Goal: Task Accomplishment & Management: Manage account settings

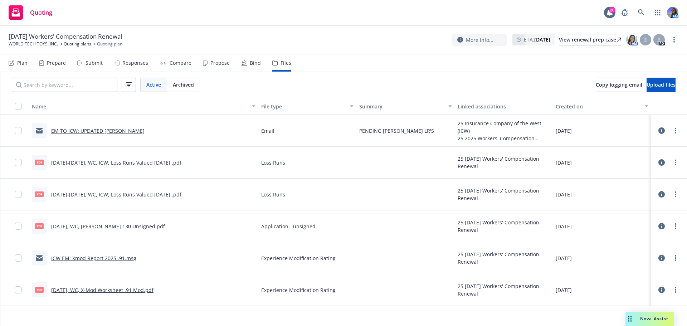
click at [652, 319] on span "Nova Assist" at bounding box center [654, 318] width 28 height 6
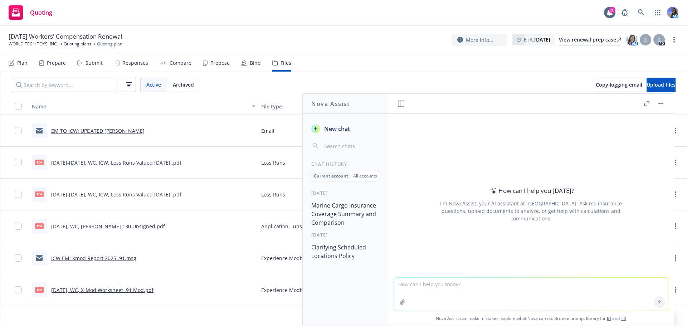
click at [419, 286] on textarea at bounding box center [531, 293] width 274 height 33
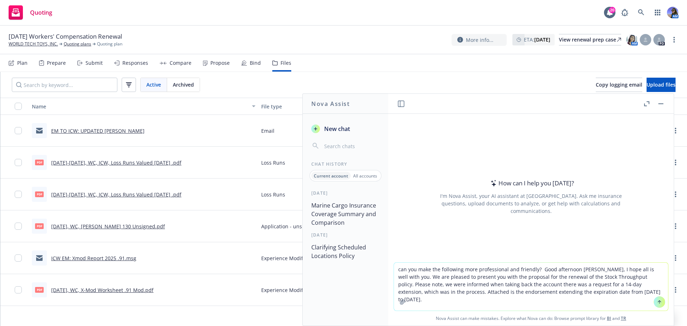
click at [485, 287] on textarea "can you make the following more professional and friendly? Good afternoon Tom, …" at bounding box center [531, 286] width 274 height 48
click at [485, 291] on textarea "can you make the following more professional and friendly? Good afternoon Tom, …" at bounding box center [531, 286] width 274 height 48
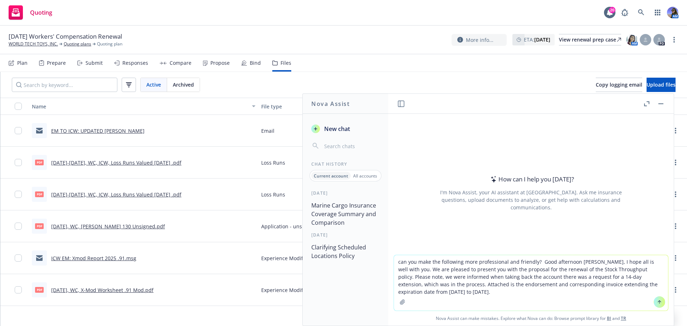
click at [436, 291] on textarea "can you make the following more professional and friendly? Good afternoon Tom, …" at bounding box center [531, 282] width 274 height 55
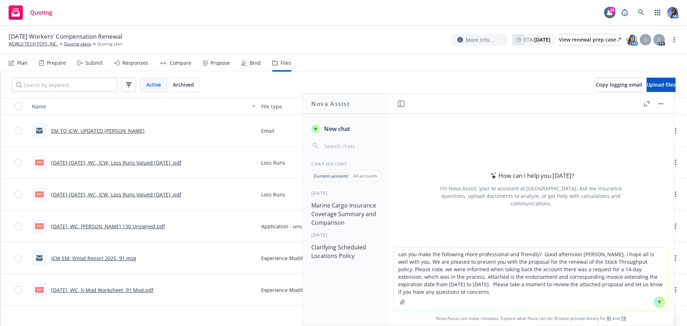
drag, startPoint x: 401, startPoint y: 274, endPoint x: 380, endPoint y: 253, distance: 29.6
click at [388, 253] on div "Nova Assist New chat Chat History Current account All accounts Yesterday Marine…" at bounding box center [531, 209] width 286 height 232
type textarea "can you make the following more professional and friendly? Good afternoon Tom, …"
click at [335, 215] on button "Marine Cargo Insurance Coverage Summary and Comparison" at bounding box center [345, 214] width 74 height 30
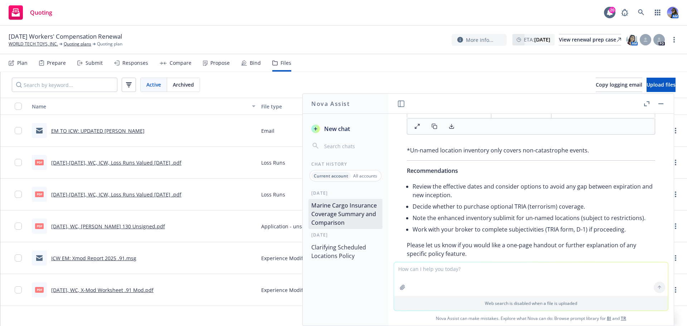
scroll to position [2138, 0]
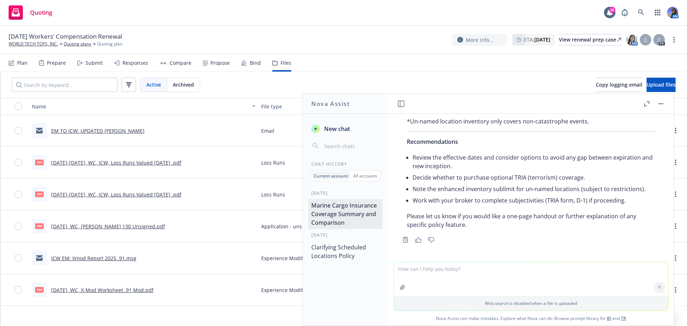
click at [418, 268] on textarea at bounding box center [531, 279] width 274 height 34
type textarea "can you provide a very brief summary of the renewal premium and coverage differ…"
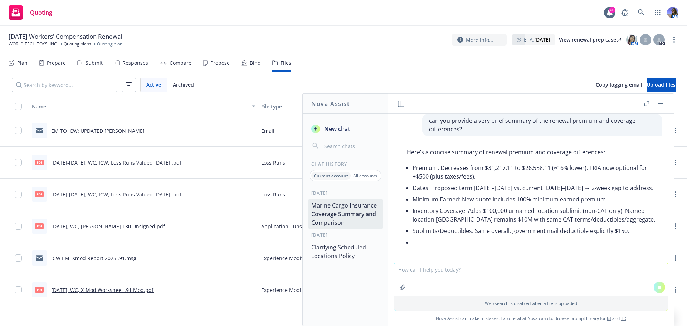
scroll to position [2226, 0]
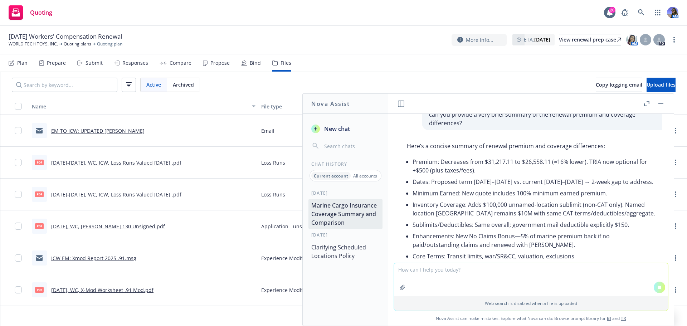
click at [423, 273] on textarea at bounding box center [531, 279] width 274 height 33
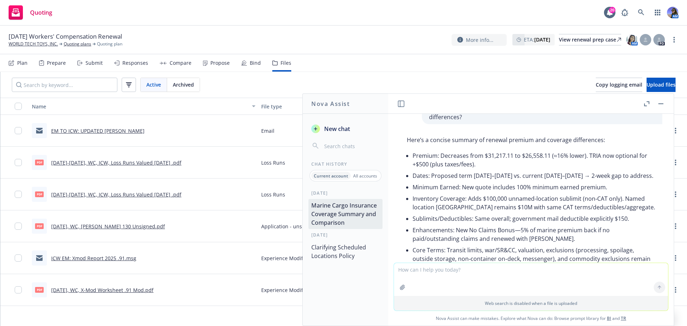
scroll to position [2270, 0]
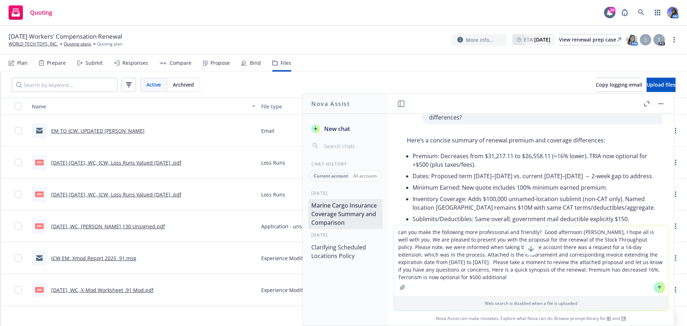
drag, startPoint x: 444, startPoint y: 276, endPoint x: 436, endPoint y: 279, distance: 9.5
click at [436, 279] on textarea "can you make the following more professional and friendly? Good afternoon Tom, …" at bounding box center [531, 260] width 274 height 70
drag, startPoint x: 434, startPoint y: 276, endPoint x: 409, endPoint y: 279, distance: 24.5
click at [409, 279] on textarea "can you make the following more professional and friendly? Good afternoon Tom, …" at bounding box center [531, 260] width 274 height 70
click at [434, 277] on textarea "can you make the following more professional and friendly? Good afternoon Tom, …" at bounding box center [531, 260] width 274 height 70
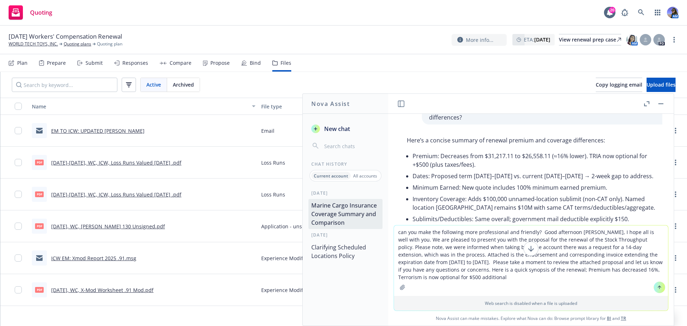
drag, startPoint x: 435, startPoint y: 276, endPoint x: 605, endPoint y: 270, distance: 170.0
click at [605, 270] on textarea "can you make the following more professional and friendly? Good afternoon Tom, …" at bounding box center [531, 260] width 274 height 70
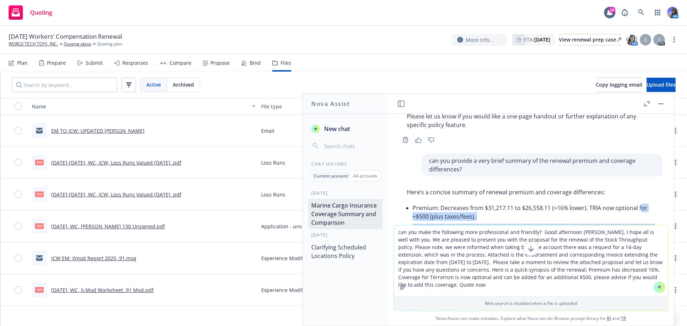
scroll to position [2275, 0]
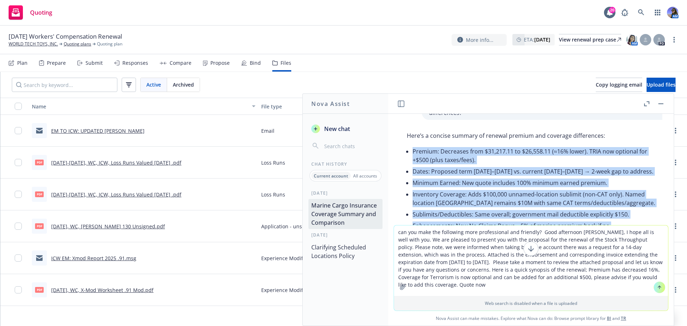
drag, startPoint x: 498, startPoint y: 221, endPoint x: 405, endPoint y: 167, distance: 107.2
click at [405, 167] on div "Here’s a concise summary of renewal premium and coverage differences: Premium: …" at bounding box center [530, 199] width 262 height 143
copy ul "Premium: Decreases from $31,217.11 to $26,558.11 (≈16% lower). TRIA now optiona…"
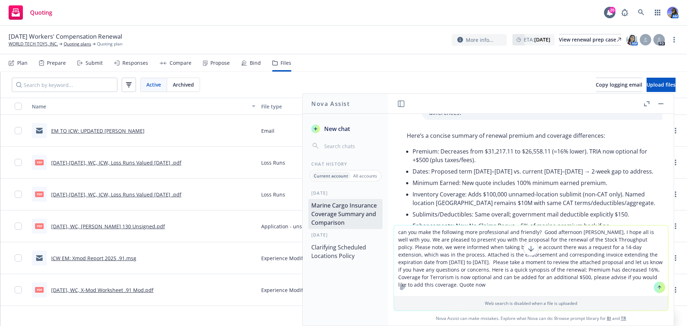
drag, startPoint x: 660, startPoint y: 276, endPoint x: 519, endPoint y: 271, distance: 141.7
click at [519, 271] on textarea "can you make the following more professional and friendly? Good afternoon Tom, …" at bounding box center [531, 260] width 274 height 70
paste textarea ": Decreases from $31,217.11 to $26,558.11 (≈16% lower). TRIA now optional for +…"
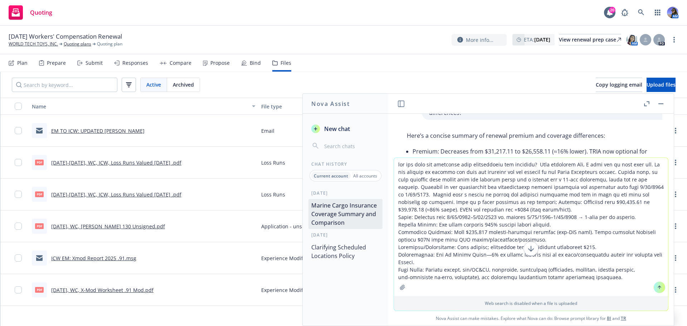
drag, startPoint x: 645, startPoint y: 202, endPoint x: 581, endPoint y: 202, distance: 64.0
click at [581, 202] on textarea at bounding box center [531, 227] width 274 height 138
drag, startPoint x: 580, startPoint y: 202, endPoint x: 539, endPoint y: 203, distance: 40.4
click at [539, 203] on textarea at bounding box center [531, 227] width 274 height 138
drag, startPoint x: 600, startPoint y: 201, endPoint x: 584, endPoint y: 202, distance: 15.7
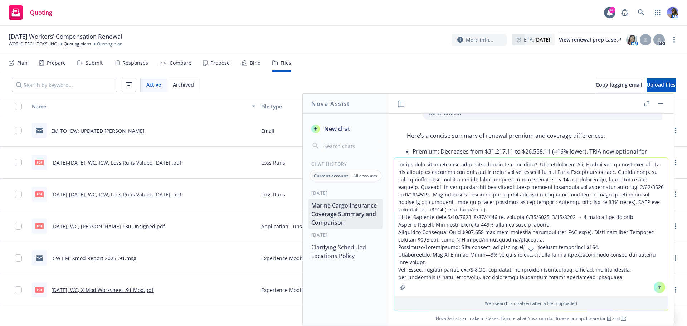
click at [584, 202] on textarea at bounding box center [531, 227] width 274 height 138
drag, startPoint x: 435, startPoint y: 211, endPoint x: 629, endPoint y: 203, distance: 194.0
click at [629, 203] on textarea at bounding box center [531, 227] width 274 height 138
drag, startPoint x: 648, startPoint y: 217, endPoint x: 395, endPoint y: 218, distance: 252.8
click at [395, 218] on textarea at bounding box center [531, 227] width 274 height 138
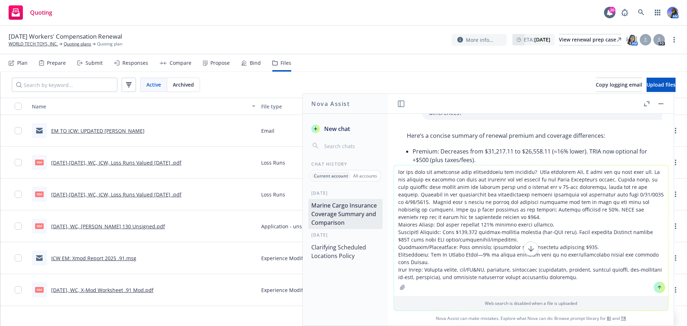
click at [441, 260] on textarea at bounding box center [531, 230] width 274 height 131
type textarea "can you make the following more professional and friendly? Good afternoon Tom, …"
drag, startPoint x: 655, startPoint y: 290, endPoint x: 655, endPoint y: 286, distance: 3.9
click at [655, 286] on button at bounding box center [658, 286] width 11 height 11
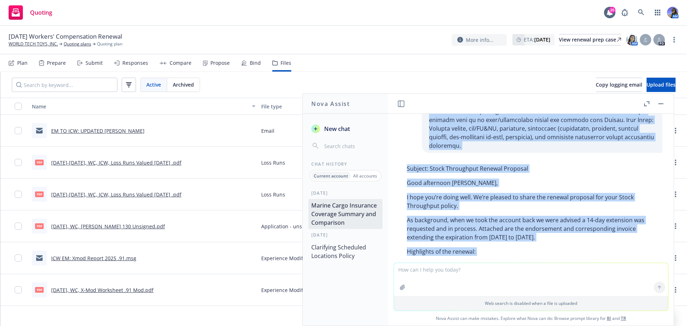
scroll to position [2546, 0]
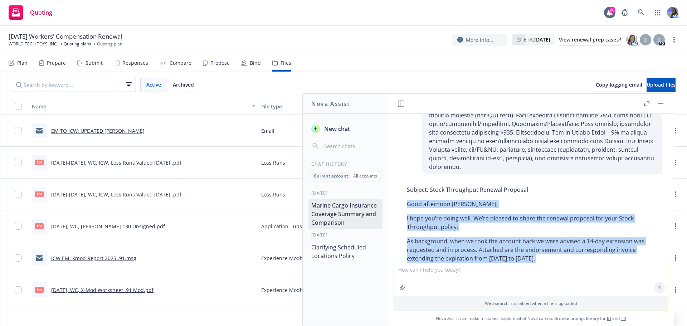
drag, startPoint x: 643, startPoint y: 225, endPoint x: 406, endPoint y: 231, distance: 236.8
click at [406, 231] on div "Subject: Stock Throughput Renewal Proposal Good afternoon Tom, I hope you’re do…" at bounding box center [530, 322] width 262 height 280
copy div "Good afternoon Tom, I hope you’re doing well. We’re pleased to share the renewa…"
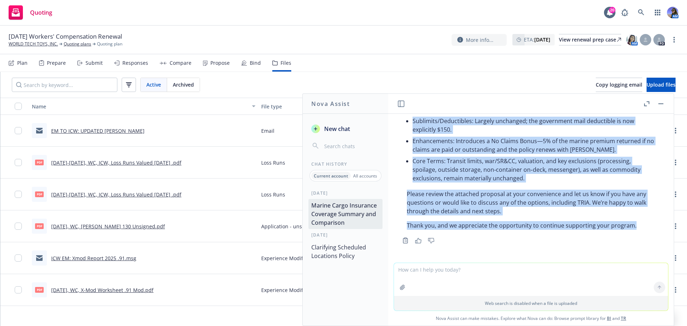
scroll to position [2804, 0]
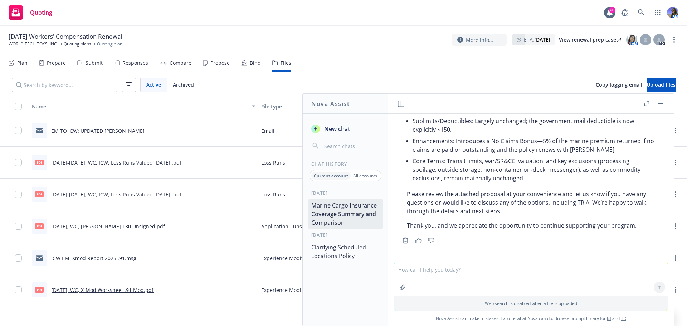
click at [667, 104] on header at bounding box center [530, 104] width 285 height 20
click at [661, 104] on button "button" at bounding box center [660, 103] width 9 height 9
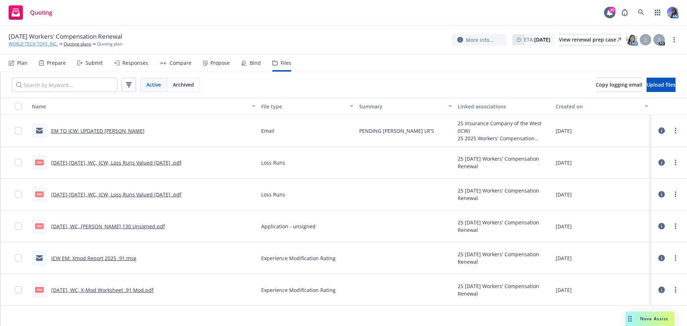
click at [49, 46] on link "WORLD TECH TOYS, INC." at bounding box center [33, 44] width 49 height 6
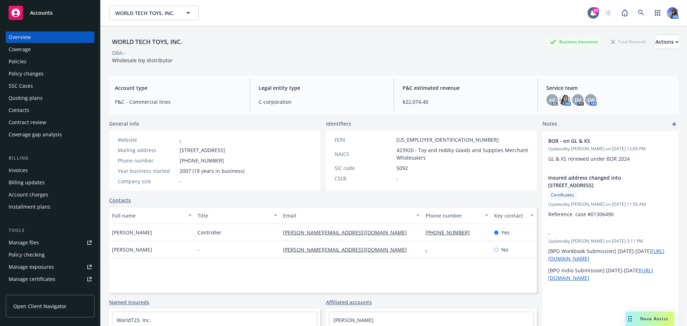
click at [21, 64] on div "Policies" at bounding box center [18, 61] width 18 height 11
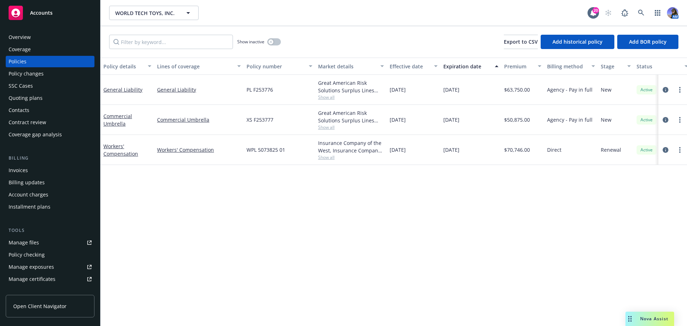
click at [281, 43] on div "Show inactive Export to CSV Add historical policy Add BOR policy" at bounding box center [393, 41] width 586 height 31
click at [276, 43] on button "button" at bounding box center [274, 41] width 14 height 7
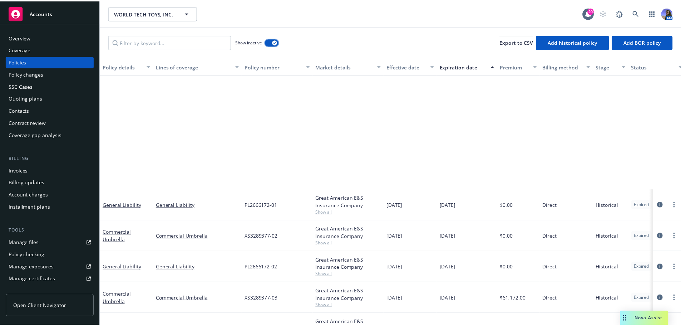
scroll to position [241, 0]
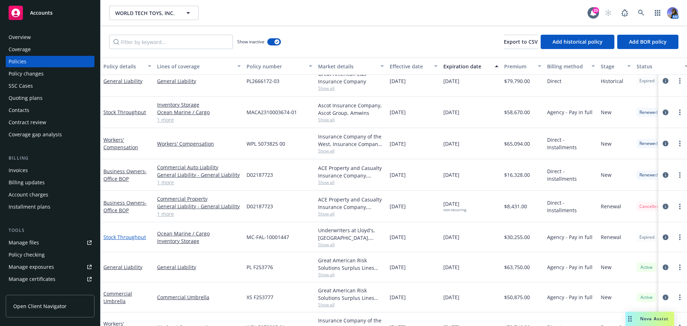
click at [121, 240] on link "Stock Throughput" at bounding box center [124, 237] width 43 height 7
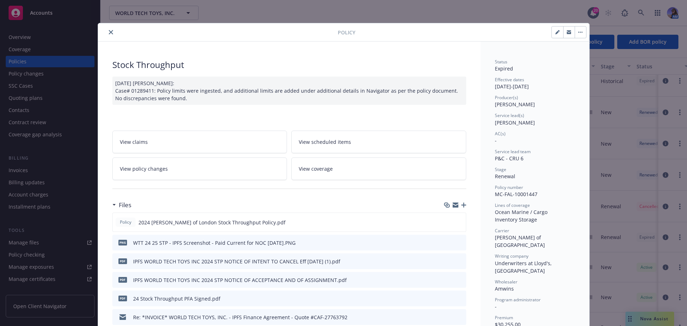
click at [203, 162] on link "View policy changes" at bounding box center [199, 168] width 175 height 23
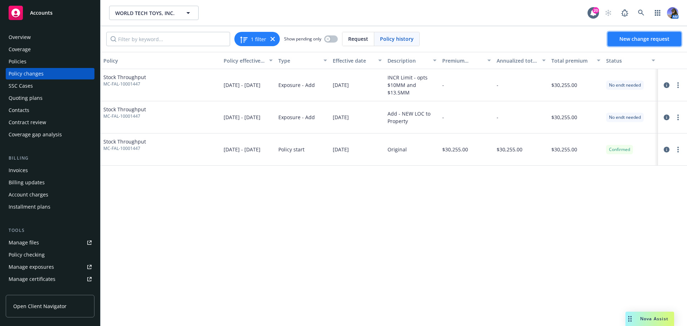
click at [633, 40] on span "New change request" at bounding box center [644, 38] width 50 height 7
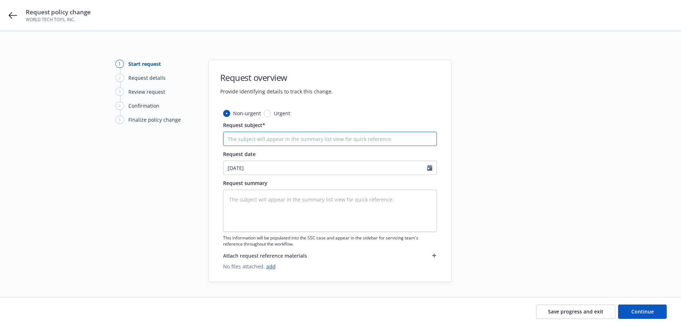
drag, startPoint x: 276, startPoint y: 139, endPoint x: 270, endPoint y: 140, distance: 5.5
click at [276, 139] on input "Request subject*" at bounding box center [330, 139] width 214 height 14
type textarea "x"
type input "e"
type textarea "x"
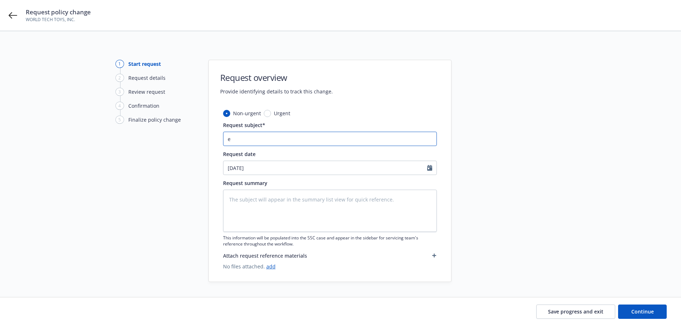
type input "eX"
type textarea "x"
type input "e"
type textarea "x"
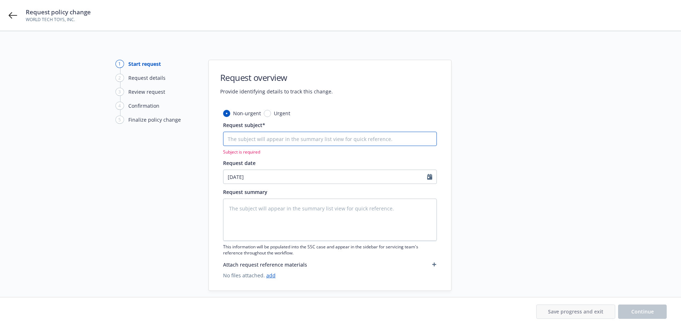
type textarea "x"
type input "E"
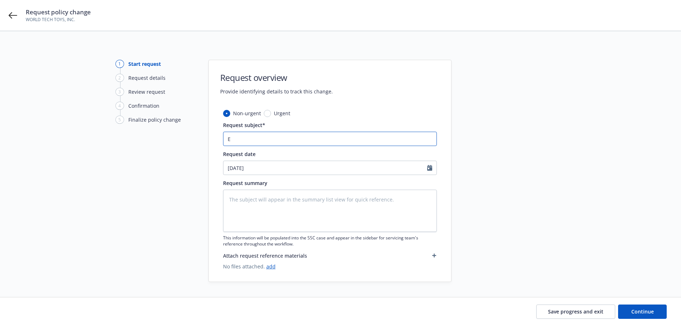
type textarea "x"
type input "EF"
type textarea "x"
type input "EFF"
type textarea "x"
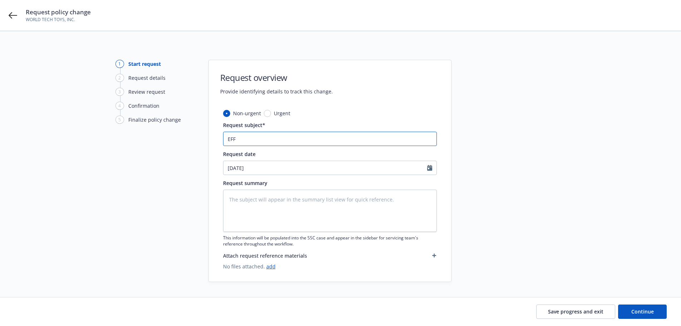
type input "EFF"
type textarea "x"
type input "EFF E"
type textarea "x"
type input "EFF Ex"
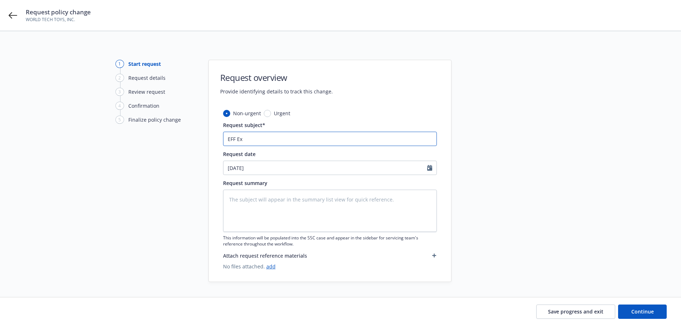
type textarea "x"
type input "EFF Ext"
type textarea "x"
type input "EFF Exte"
type textarea "x"
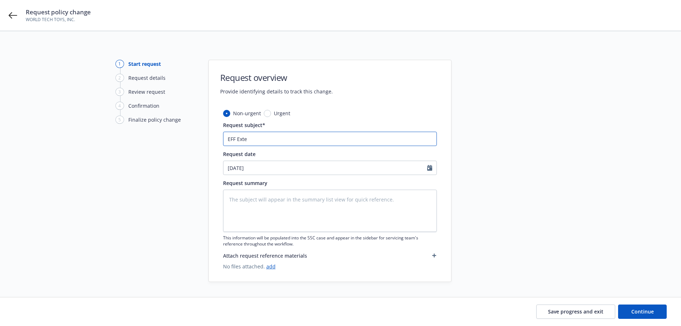
type input "EFF Exten"
type textarea "x"
type input "EFF Extens"
type textarea "x"
type input "EFF Extensi"
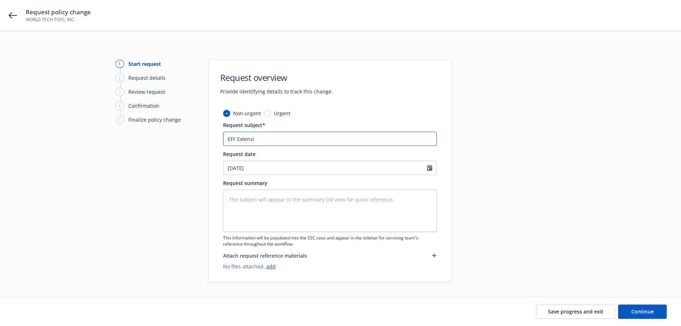
type textarea "x"
type input "EFF Extensio"
type textarea "x"
type input "EFF Extension"
type textarea "x"
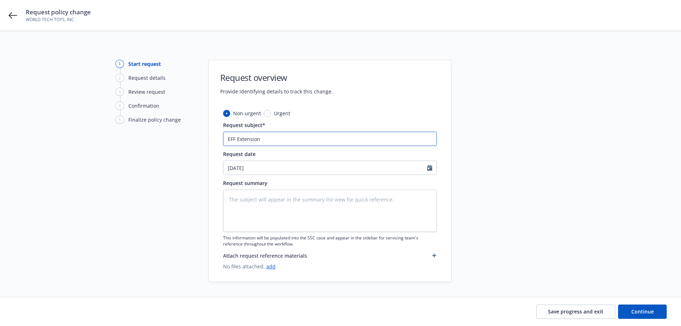
type input "EFF Extensio"
type textarea "x"
type input "EFF Extensi"
type textarea "x"
type input "EFF Extens"
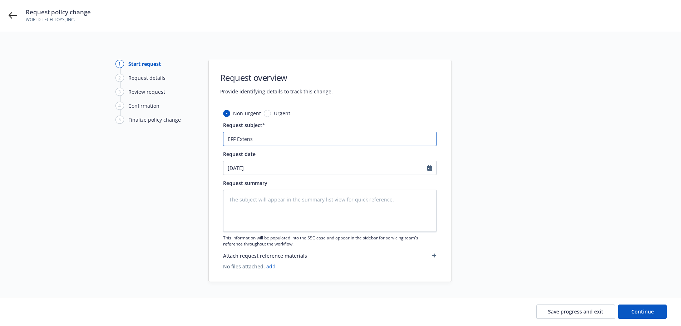
type textarea "x"
type input "EFF Exten"
type textarea "x"
type input "EFF Exte"
type textarea "x"
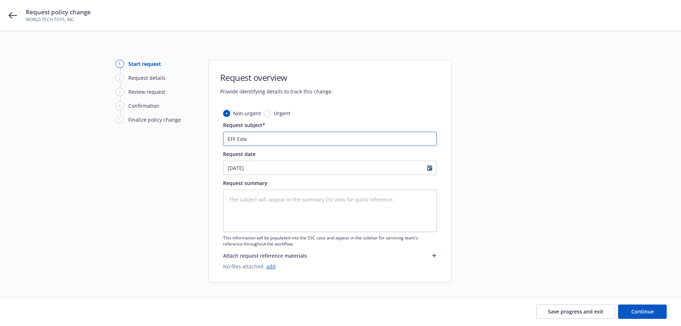
type input "EFF Ext"
type textarea "x"
type input "EFF Ex"
type textarea "x"
type input "EFF E"
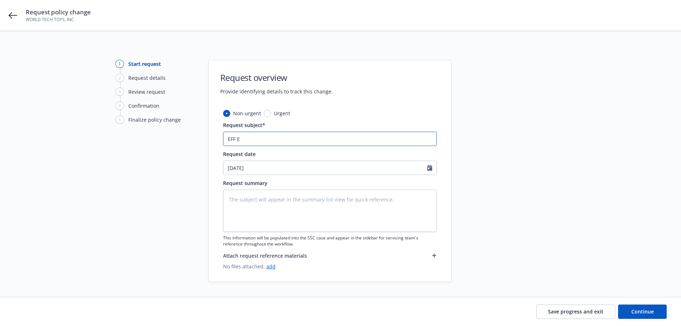
type textarea "x"
type input "EFF"
type textarea "x"
type input "EFF D"
type textarea "x"
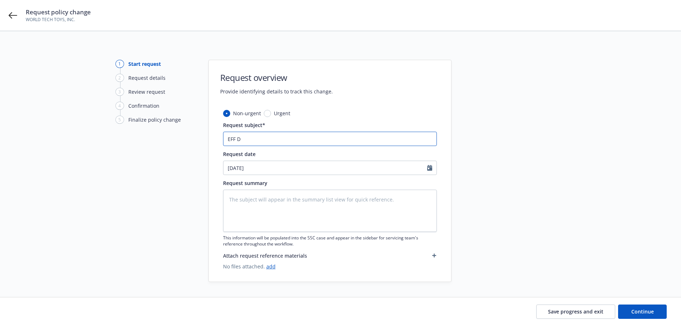
type input "EFF Da"
type textarea "x"
type input "EFF Dat"
type textarea "x"
type input "EFF Date"
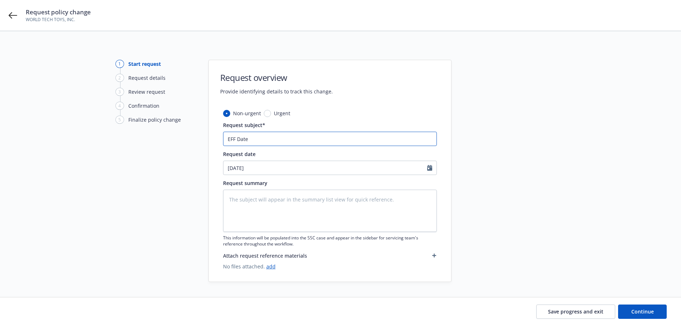
type textarea "x"
type input "EFF Date"
type textarea "x"
type input "EFF Date E"
type textarea "x"
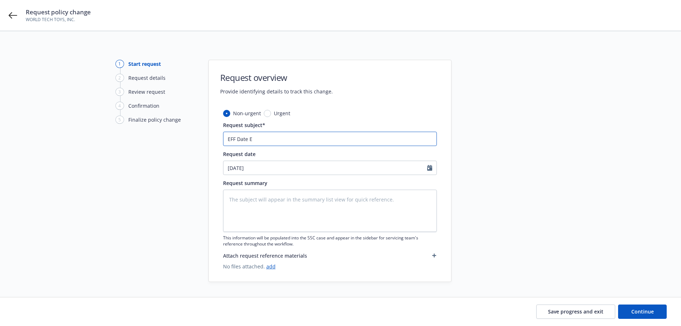
type input "EFF Date Ex"
type textarea "x"
type input "EFF Date Ext"
type textarea "x"
type input "EFF Date Exte"
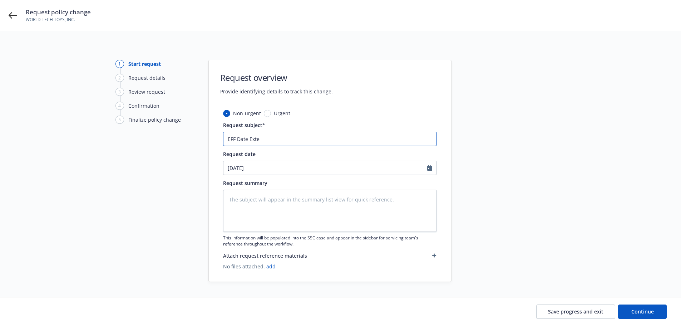
type textarea "x"
type input "EFF Date Exten"
type textarea "x"
type input "EFF Date Extens"
type textarea "x"
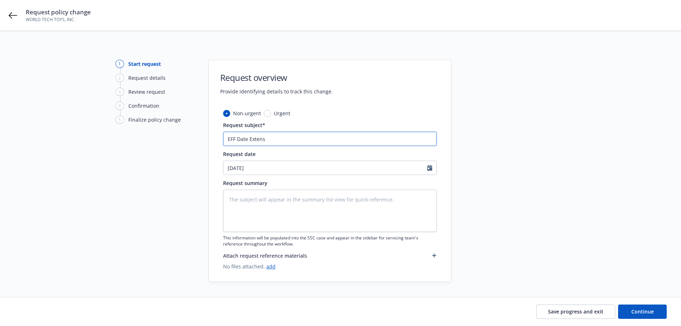
type input "EFF Date Extensi"
type textarea "x"
type input "EFF Date Extensio"
type textarea "x"
type input "EFF Date Extension"
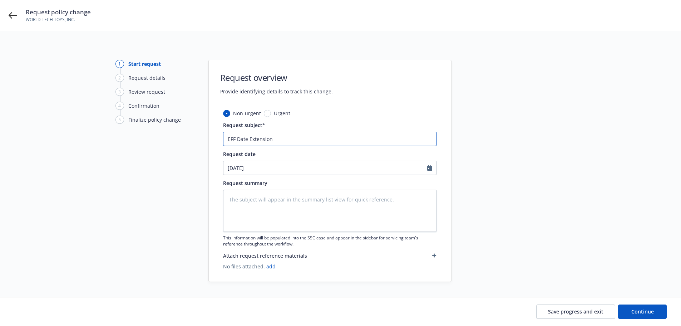
type textarea "x"
type input "EFF Date Extension"
type textarea "x"
type input "EFF Date Extension :"
type textarea "x"
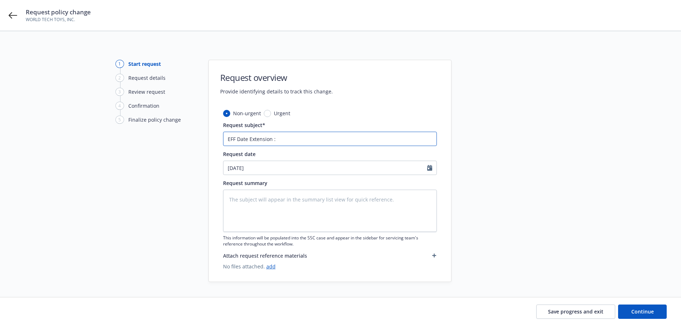
type input "EFF Date Extension :"
type textarea "x"
type input "EFF Date Extension : 1"
type textarea "x"
type input "EFF Date Extension : 14"
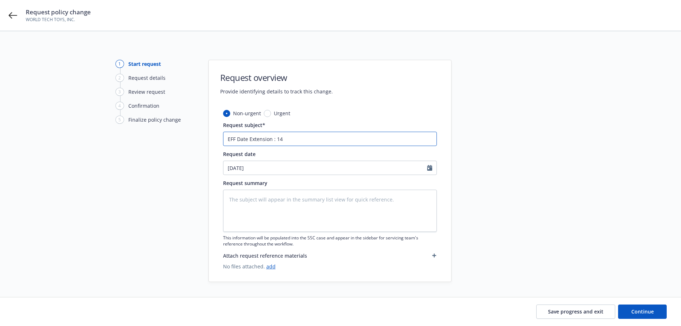
type textarea "x"
type input "EFF Date Extension : 14-"
type textarea "x"
type input "EFF Date Extension : 14-D"
type textarea "x"
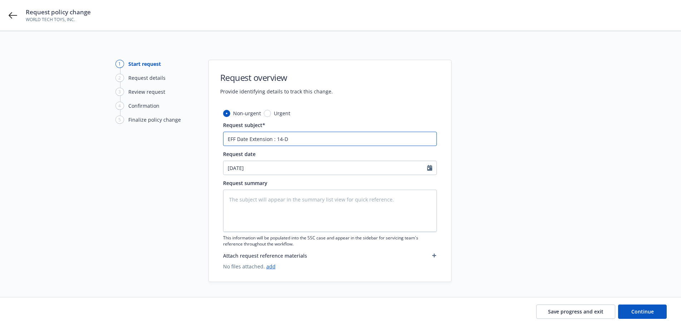
type input "EFF Date Extension : 14-Da"
type textarea "x"
type input "EFF Date Extension : 14-Day"
click at [319, 203] on textarea at bounding box center [330, 211] width 214 height 42
type textarea "x"
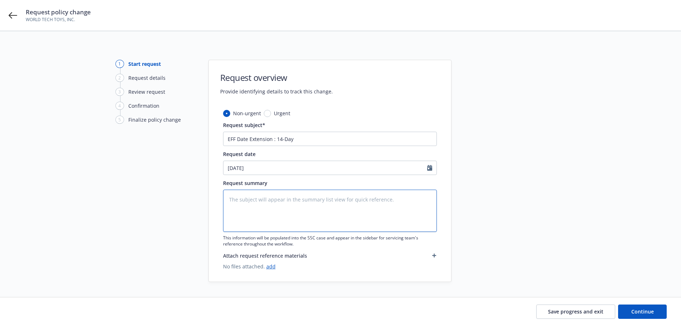
type textarea "E"
type textarea "x"
type textarea "Ex"
type textarea "x"
type textarea "Ext"
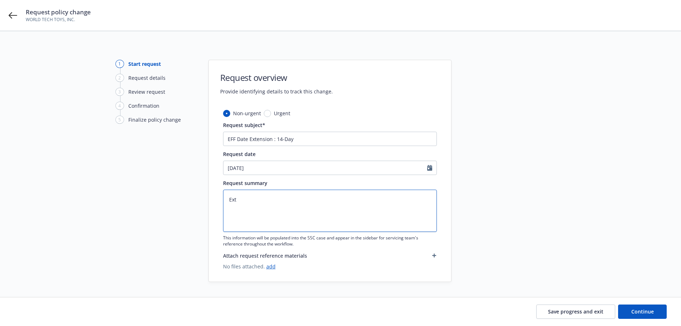
type textarea "x"
type textarea "Exte"
type textarea "x"
type textarea "Exten"
type textarea "x"
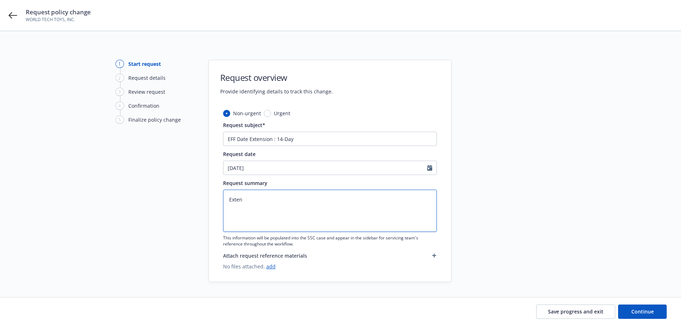
type textarea "Extend"
type textarea "x"
type textarea "Extendi"
type textarea "x"
type textarea "Extendig"
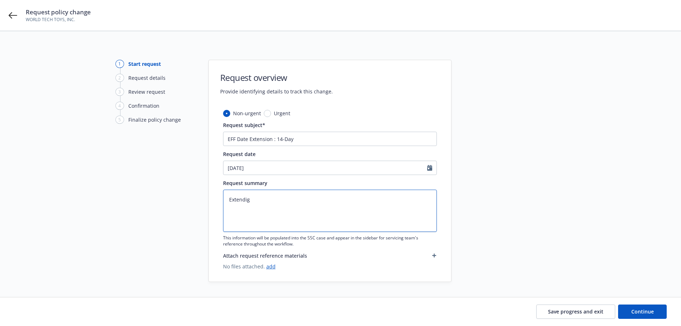
type textarea "x"
type textarea "Extendig"
type textarea "x"
type textarea "Extendig"
type textarea "x"
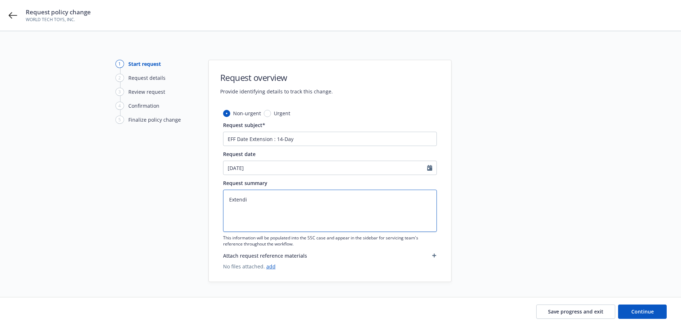
type textarea "Extendig"
type textarea "x"
type textarea "Extendign"
type textarea "x"
type textarea "Extendig"
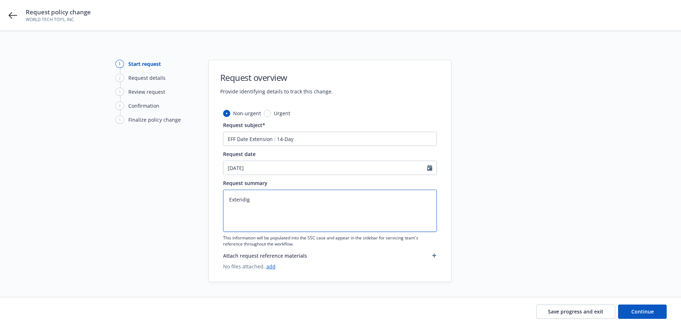
type textarea "x"
type textarea "Extendi"
type textarea "x"
type textarea "Extendin"
type textarea "x"
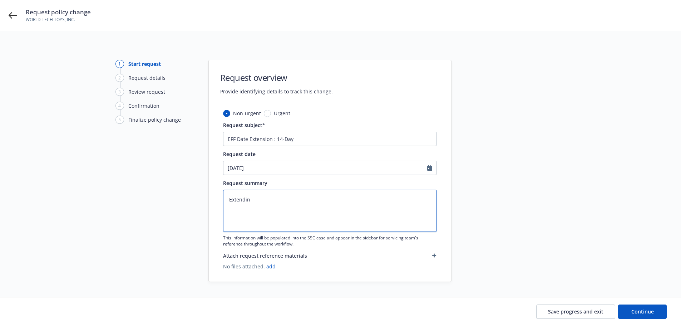
type textarea "Extending"
type textarea "x"
type textarea "Extending"
type textarea "x"
type textarea "Extending e"
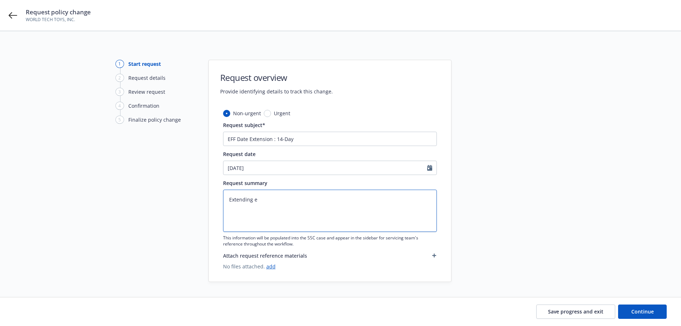
type textarea "x"
type textarea "Extending ex"
type textarea "x"
type textarea "Extending exp"
type textarea "x"
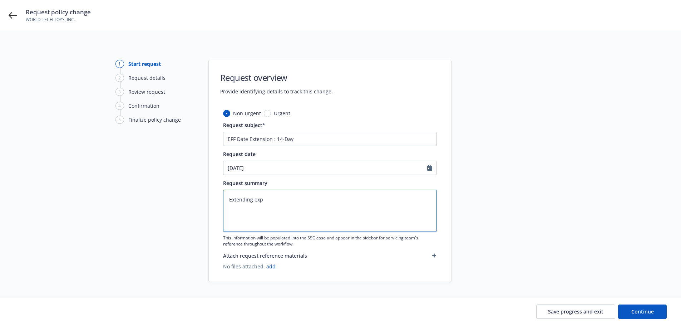
type textarea "Extending expi"
type textarea "x"
type textarea "Extending expir"
type textarea "x"
type textarea "Extending expira"
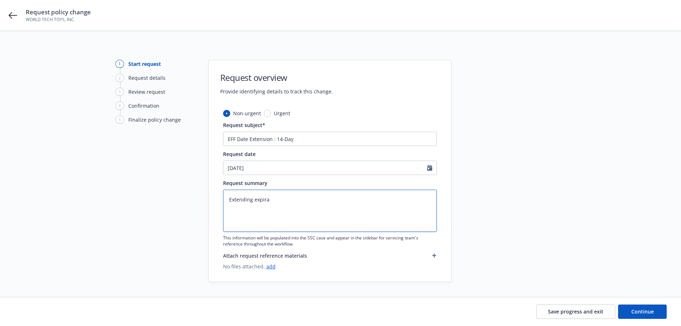
type textarea "x"
type textarea "Extending expirati"
type textarea "x"
type textarea "Extending expiratio"
type textarea "x"
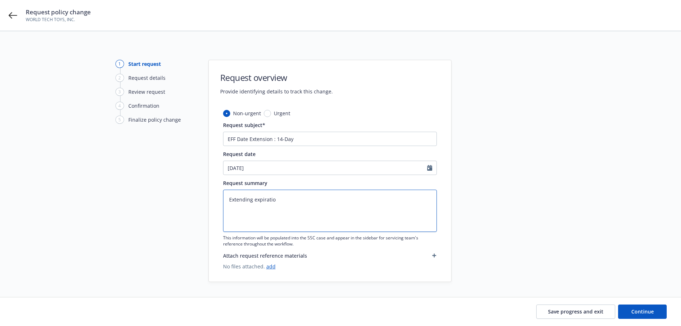
type textarea "Extending expiration"
type textarea "x"
type textarea "Extending expiration"
type textarea "x"
type textarea "Extending expiration f"
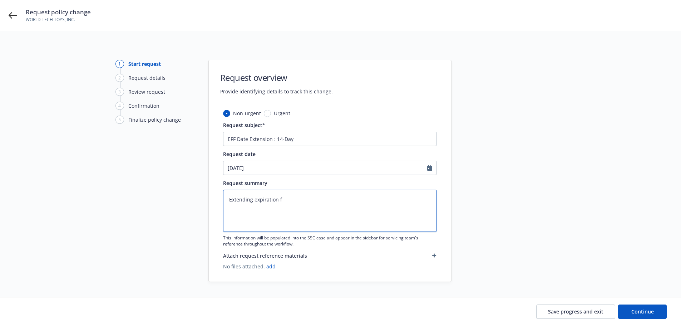
type textarea "x"
type textarea "Extending expiration fr"
type textarea "x"
type textarea "Extending expiration fro"
type textarea "x"
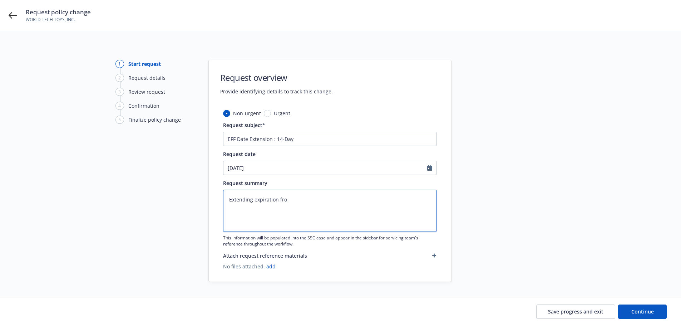
type textarea "Extending expiration fr"
type textarea "x"
type textarea "Extending expiration f"
type textarea "x"
type textarea "Extending expiration"
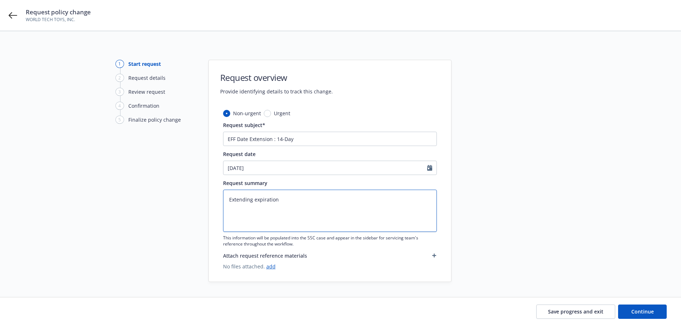
type textarea "x"
type textarea "Extending expiration 1"
type textarea "x"
type textarea "Extending expiration 14"
type textarea "x"
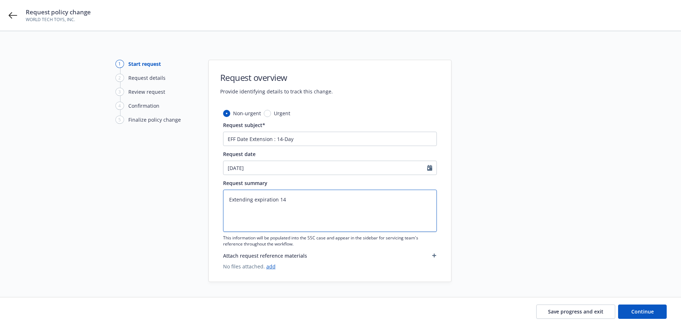
type textarea "Extending expiration 14-"
type textarea "x"
type textarea "Extending expiration 14-D"
type textarea "x"
type textarea "Extending expiration 14-"
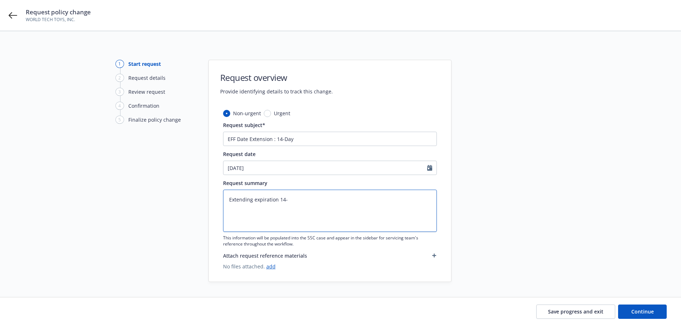
type textarea "x"
type textarea "Extending expiration 14-d"
type textarea "x"
type textarea "Extending expiration 14-da"
type textarea "x"
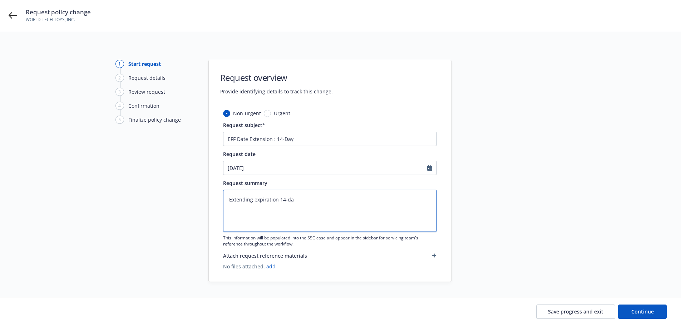
type textarea "Extending expiration 14-day"
type textarea "x"
type textarea "Extending expiration 14-days"
type textarea "x"
type textarea "Extending expiration 14-days,"
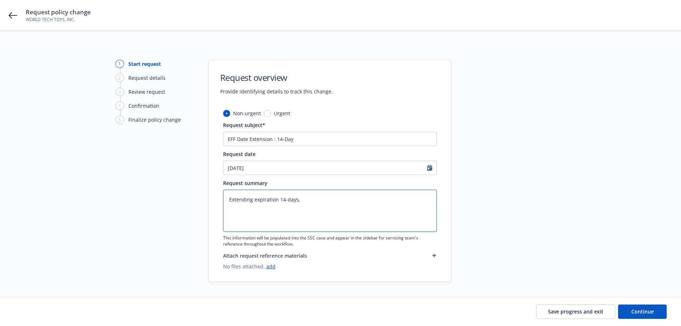
type textarea "x"
type textarea "Extending expiration 14-days,"
type textarea "x"
type textarea "Extending expiration 14-days, 9"
type textarea "x"
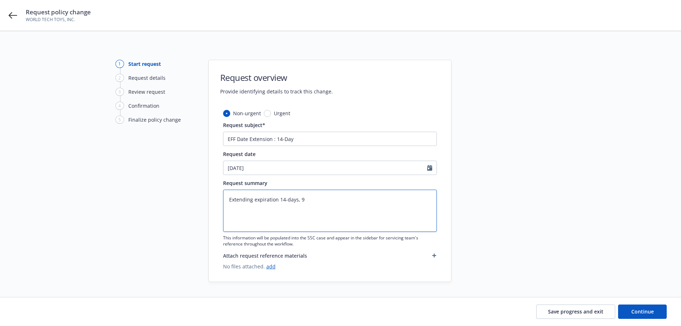
type textarea "Extending expiration 14-days, 9/"
type textarea "x"
type textarea "Extending expiration 14-days, 9/1"
type textarea "x"
type textarea "Extending expiration 14-days, 9/14"
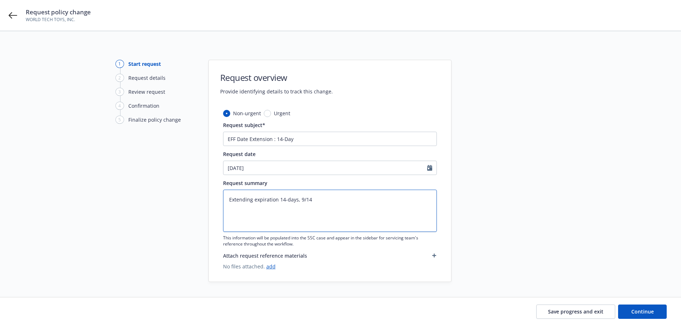
type textarea "x"
type textarea "Extending expiration 14-days, 9/14/"
type textarea "x"
type textarea "Extending expiration 14-days, 9/14/2"
type textarea "x"
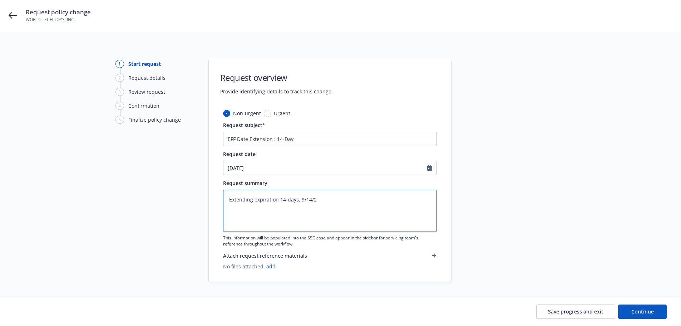
type textarea "Extending expiration 14-days, 9/14/25"
click at [269, 266] on link "add" at bounding box center [270, 266] width 9 height 7
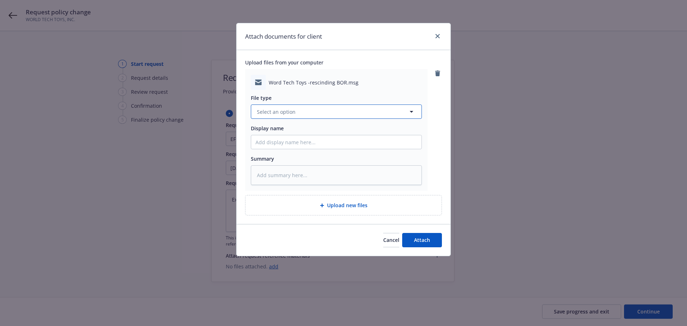
click at [281, 114] on span "Select an option" at bounding box center [276, 112] width 39 height 8
click at [417, 237] on span "Attach" at bounding box center [422, 239] width 16 height 7
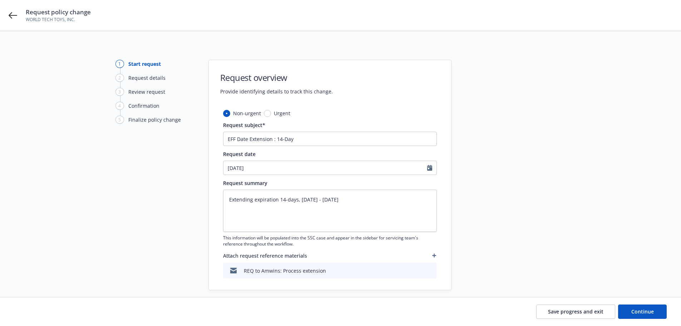
click at [639, 319] on div "Save progress and exit Continue" at bounding box center [340, 311] width 681 height 29
click at [642, 312] on span "Continue" at bounding box center [643, 311] width 23 height 7
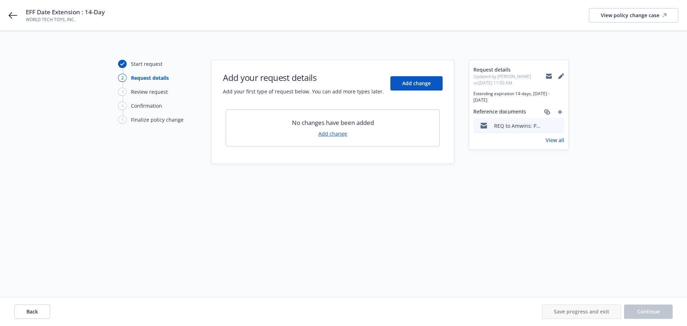
click at [338, 135] on link "Add change" at bounding box center [332, 134] width 29 height 8
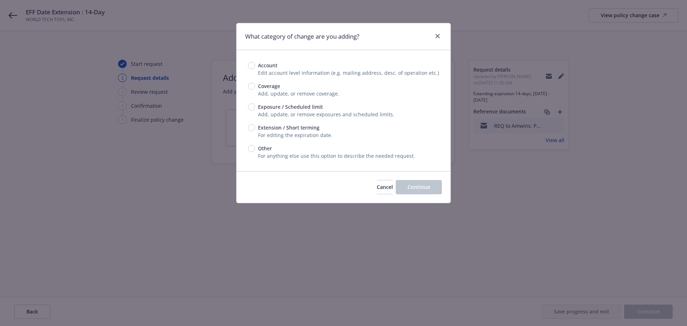
click at [256, 127] on span "Extension / Short terming" at bounding box center [287, 128] width 64 height 8
click at [255, 127] on input "Extension / Short terming" at bounding box center [251, 127] width 7 height 7
click at [423, 188] on span "Continue" at bounding box center [418, 186] width 23 height 7
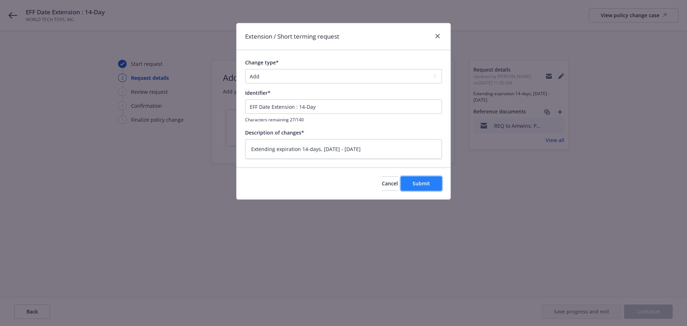
click at [406, 183] on button "Submit" at bounding box center [421, 183] width 41 height 14
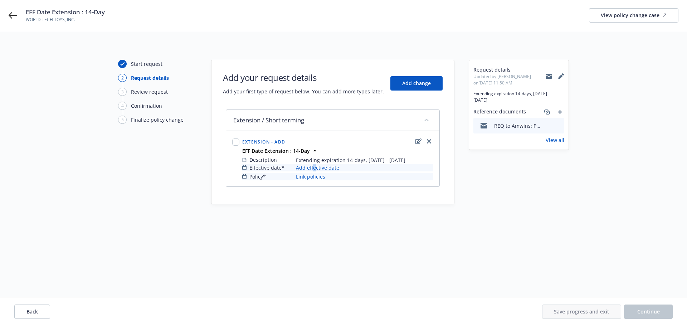
click at [317, 166] on link "Add effective date" at bounding box center [317, 168] width 43 height 8
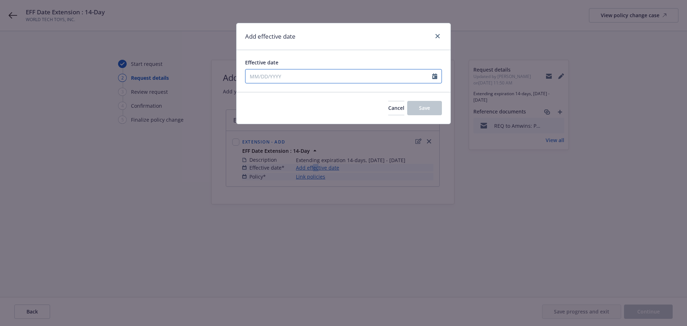
click at [254, 77] on input "Effective date" at bounding box center [338, 76] width 187 height 14
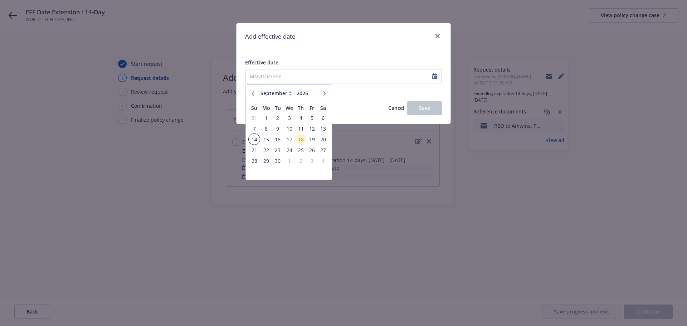
click at [258, 140] on span "14" at bounding box center [254, 139] width 10 height 9
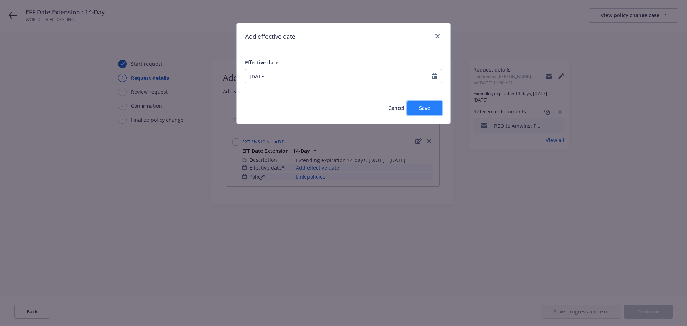
click at [423, 110] on span "Save" at bounding box center [424, 107] width 11 height 7
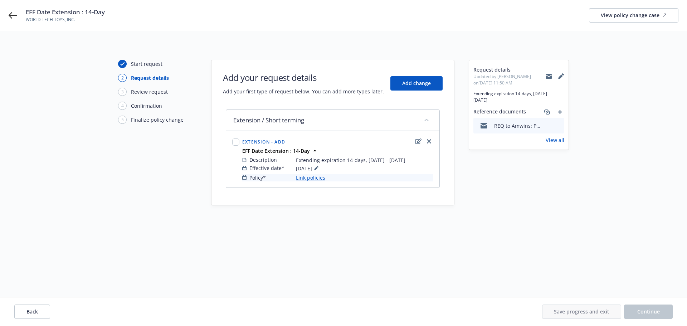
click at [321, 180] on link "Link policies" at bounding box center [310, 178] width 29 height 8
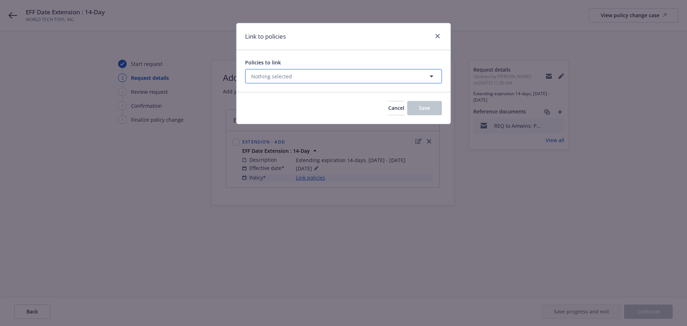
click at [264, 80] on button "Nothing selected" at bounding box center [343, 76] width 197 height 14
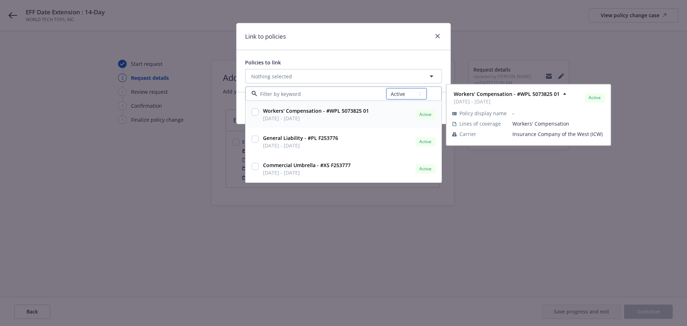
click at [415, 94] on select "All Active Upcoming Expired Cancelled" at bounding box center [406, 93] width 41 height 11
click at [386, 88] on select "All Active Upcoming Expired Cancelled" at bounding box center [406, 93] width 41 height 11
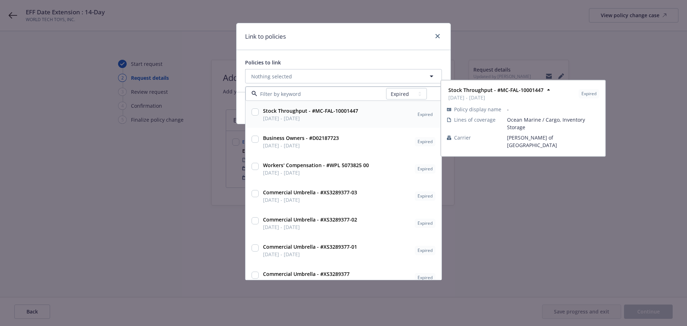
click at [254, 113] on input "checkbox" at bounding box center [254, 111] width 7 height 7
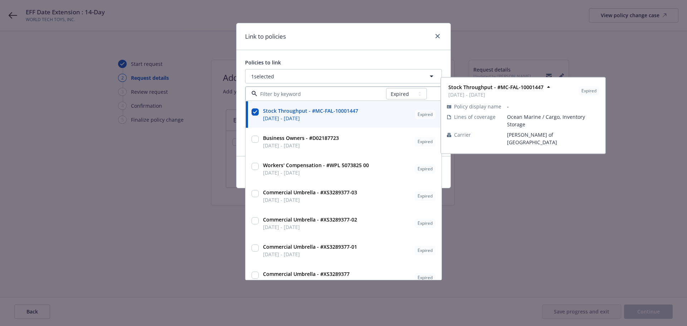
click at [301, 54] on div "Policies to link 1 selected All Active Upcoming Expired Cancelled Stock Through…" at bounding box center [343, 103] width 214 height 106
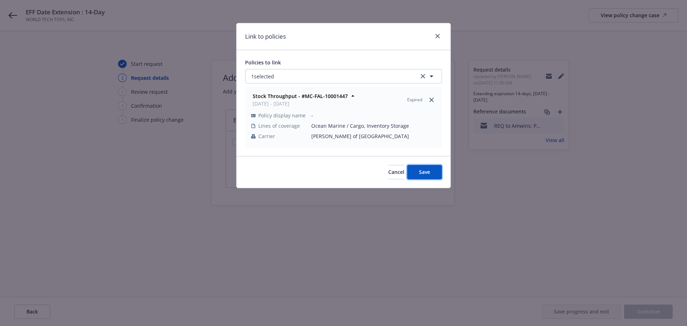
click at [426, 172] on span "Save" at bounding box center [424, 171] width 11 height 7
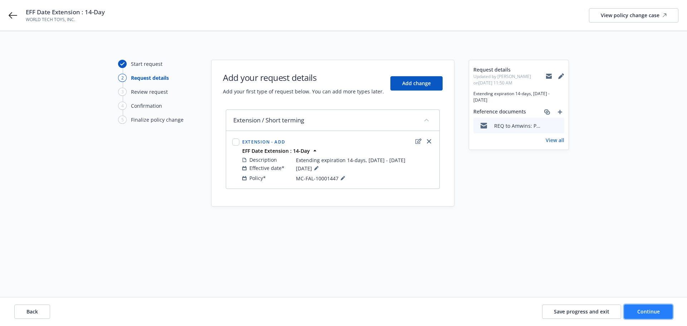
click at [635, 307] on button "Continue" at bounding box center [648, 311] width 49 height 14
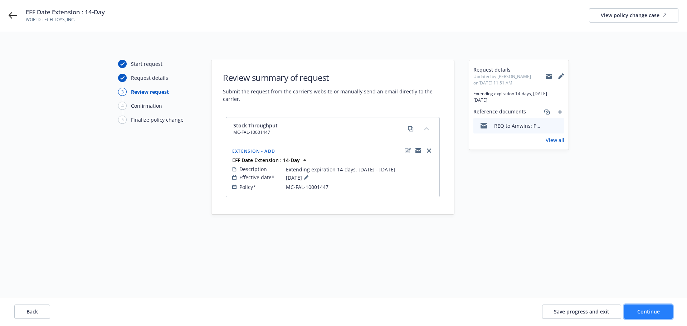
click at [657, 309] on span "Continue" at bounding box center [648, 311] width 23 height 7
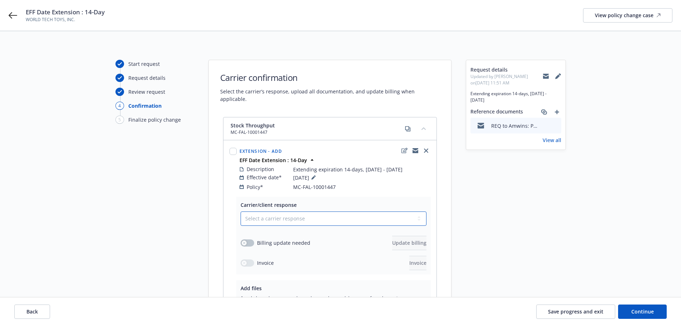
click at [276, 214] on select "Select a carrier response Accepted Accepted with revision No endorsement needed…" at bounding box center [334, 218] width 186 height 14
click at [241, 211] on select "Select a carrier response Accepted Accepted with revision No endorsement needed…" at bounding box center [334, 218] width 186 height 14
click at [250, 239] on button "button" at bounding box center [248, 242] width 14 height 7
click at [392, 239] on span "Update billing" at bounding box center [409, 242] width 34 height 7
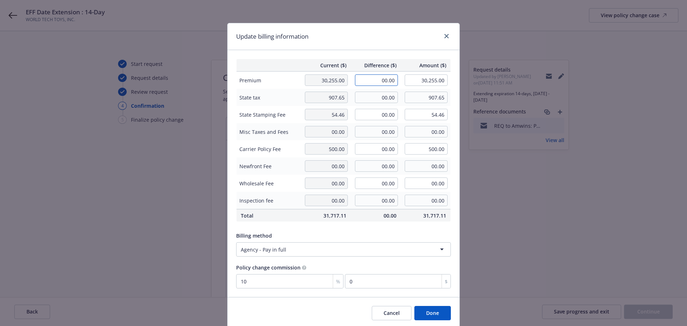
click at [379, 78] on input "00.00" at bounding box center [376, 79] width 43 height 11
click at [368, 97] on input "00.00" at bounding box center [376, 97] width 43 height 11
click at [377, 112] on input "00.00" at bounding box center [376, 114] width 43 height 11
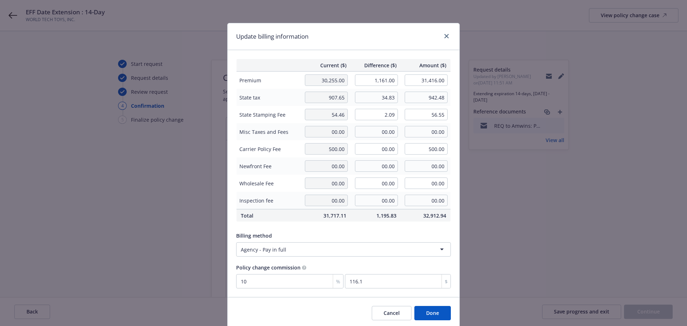
click at [339, 230] on div "Billing method Agency - Pay in full" at bounding box center [343, 243] width 215 height 28
click at [431, 311] on button "Done" at bounding box center [432, 313] width 36 height 14
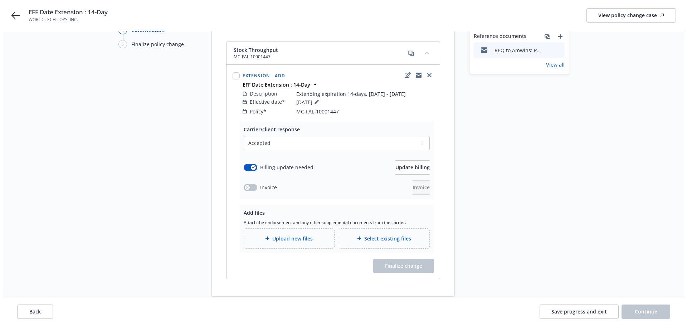
scroll to position [96, 0]
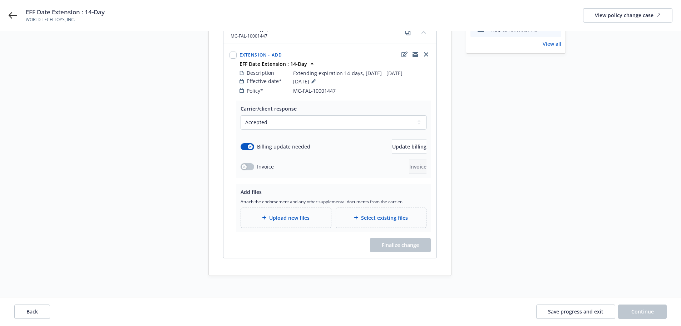
click at [287, 214] on span "Upload new files" at bounding box center [289, 218] width 40 height 8
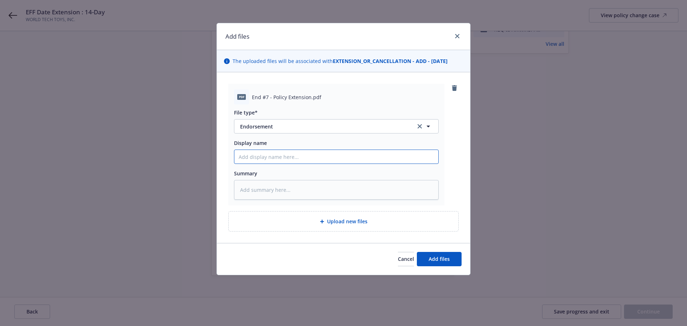
click at [279, 156] on input "Display name" at bounding box center [336, 157] width 204 height 14
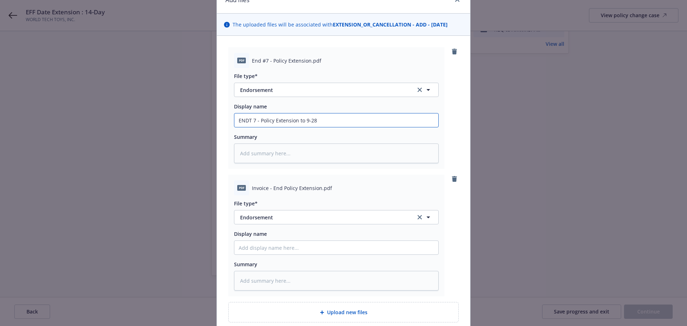
scroll to position [72, 0]
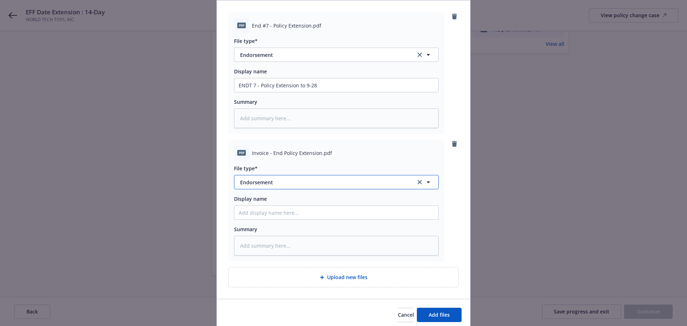
click at [266, 184] on span "Endorsement" at bounding box center [323, 182] width 166 height 8
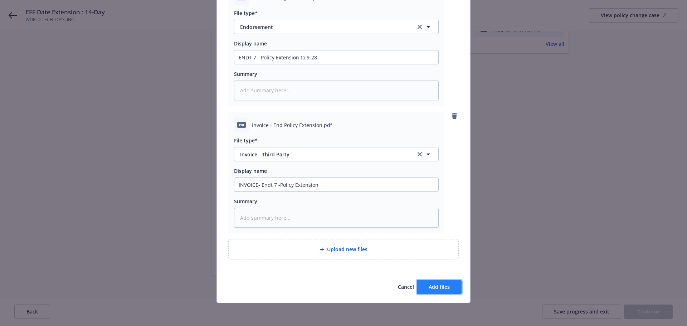
click at [428, 288] on span "Add files" at bounding box center [438, 286] width 21 height 7
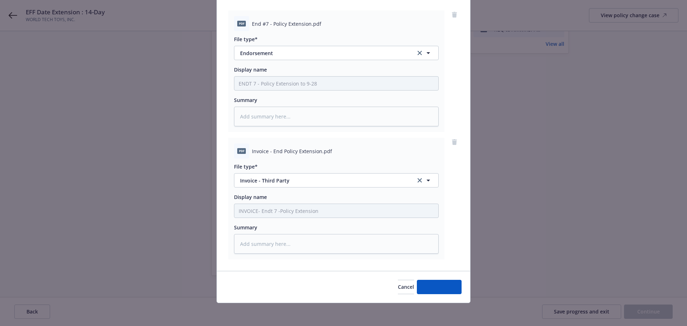
scroll to position [73, 0]
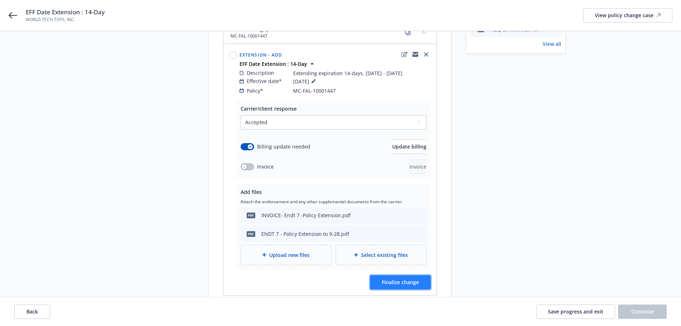
click at [406, 279] on span "Finalize change" at bounding box center [400, 282] width 37 height 7
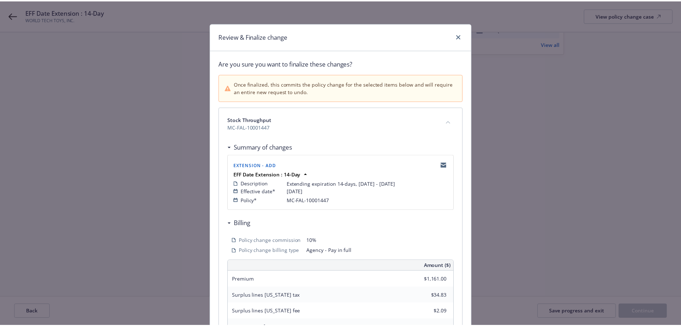
scroll to position [158, 0]
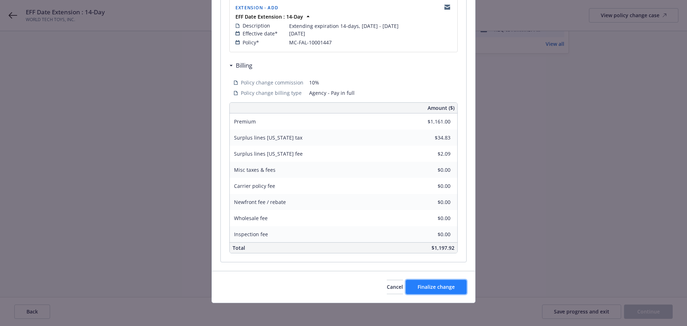
click at [432, 285] on span "Finalize change" at bounding box center [435, 286] width 37 height 7
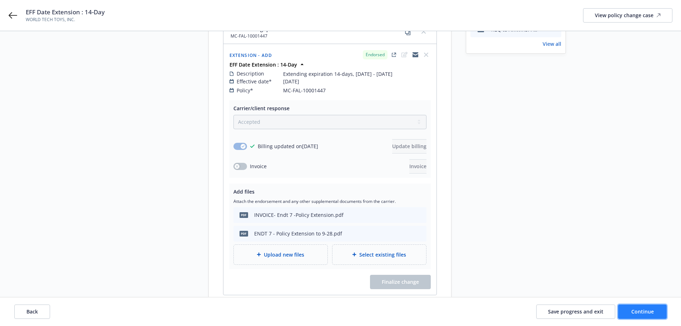
click at [649, 308] on button "Continue" at bounding box center [642, 311] width 49 height 14
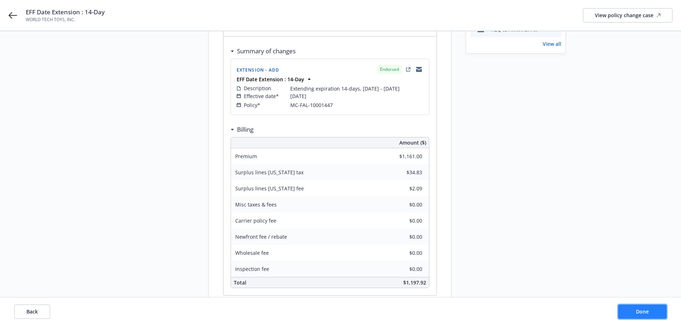
click at [638, 309] on span "Done" at bounding box center [642, 311] width 13 height 7
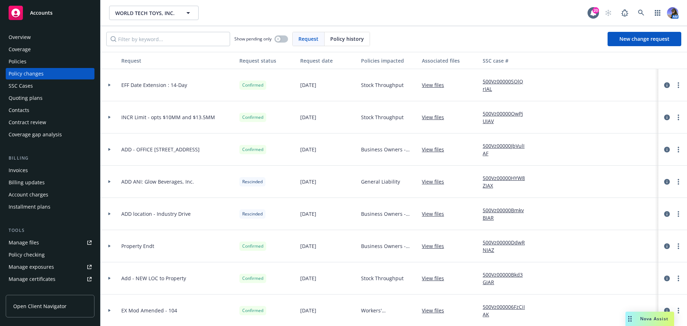
click at [26, 172] on div "Invoices" at bounding box center [18, 169] width 19 height 11
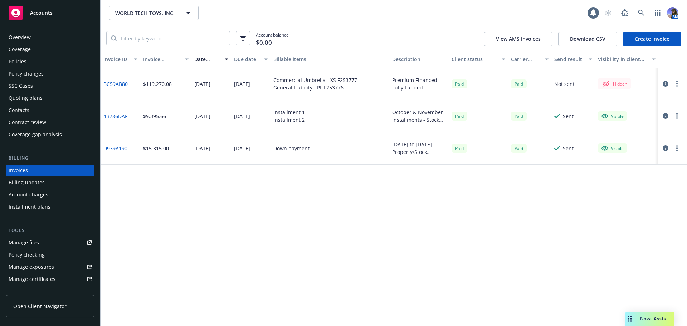
click at [640, 38] on link "Create Invoice" at bounding box center [652, 39] width 58 height 14
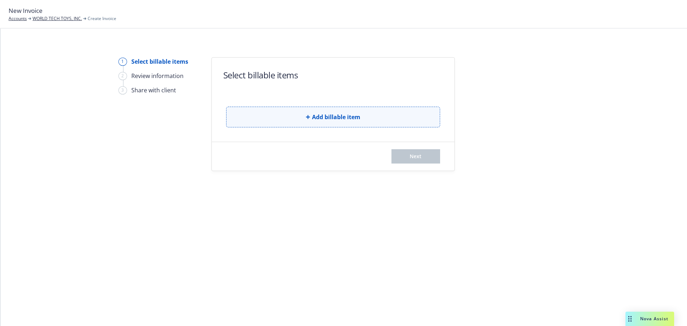
drag, startPoint x: 0, startPoint y: 0, endPoint x: 352, endPoint y: 119, distance: 371.7
click at [352, 119] on span "Add billable item" at bounding box center [336, 117] width 48 height 9
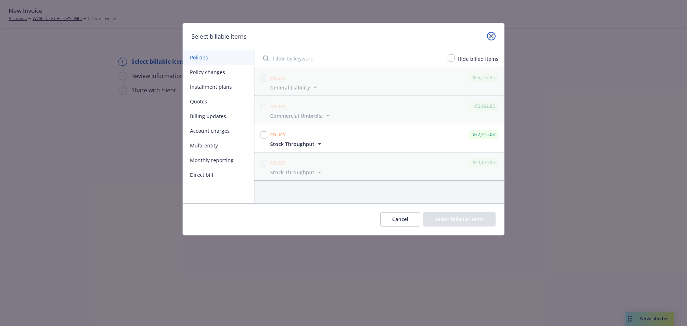
click at [493, 33] on link "close" at bounding box center [491, 36] width 9 height 9
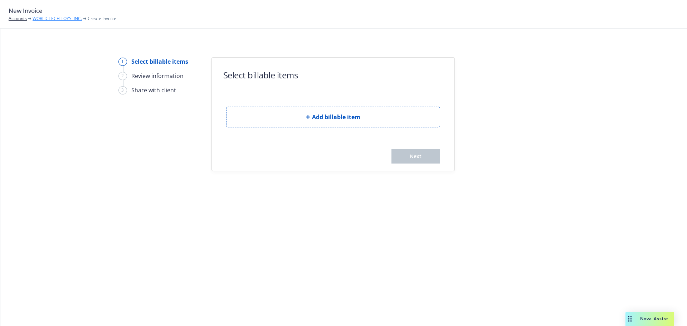
click at [58, 19] on link "WORLD TECH TOYS, INC." at bounding box center [57, 18] width 49 height 6
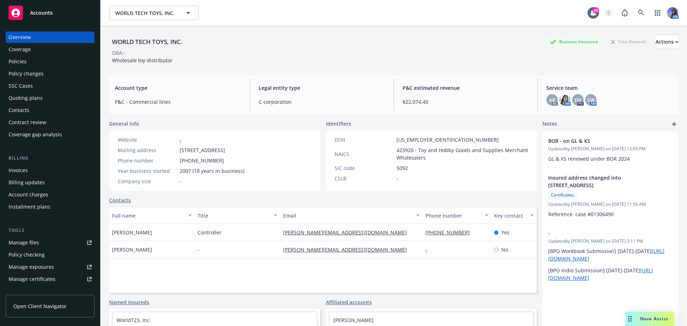
click at [23, 56] on div "Policies" at bounding box center [18, 61] width 18 height 11
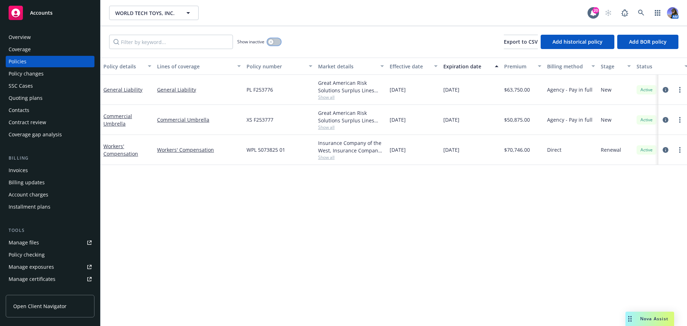
click at [270, 44] on div "button" at bounding box center [270, 41] width 5 height 5
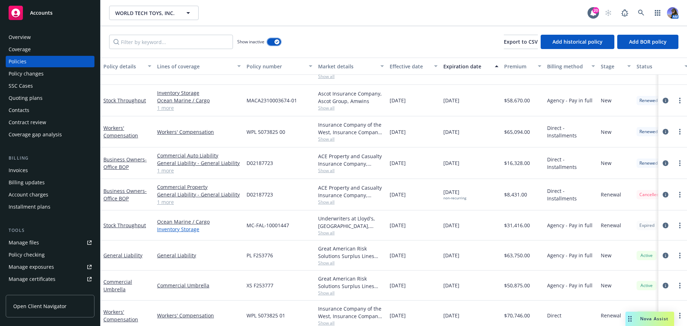
scroll to position [260, 0]
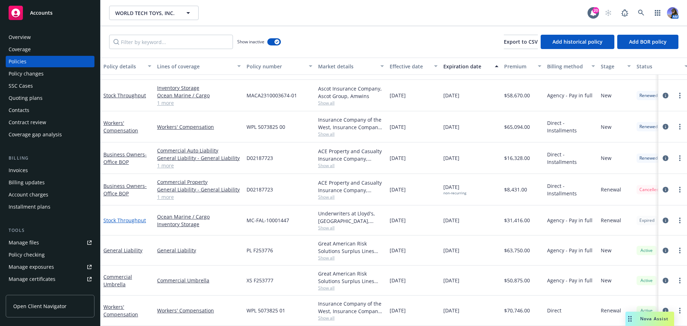
click at [129, 217] on link "Stock Throughput" at bounding box center [124, 220] width 43 height 7
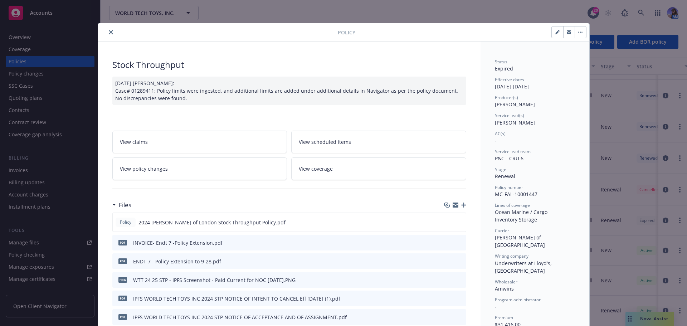
click at [578, 33] on icon "button" at bounding box center [578, 32] width 1 height 1
click at [555, 33] on icon "button" at bounding box center [557, 32] width 4 height 4
select select "RENEWAL"
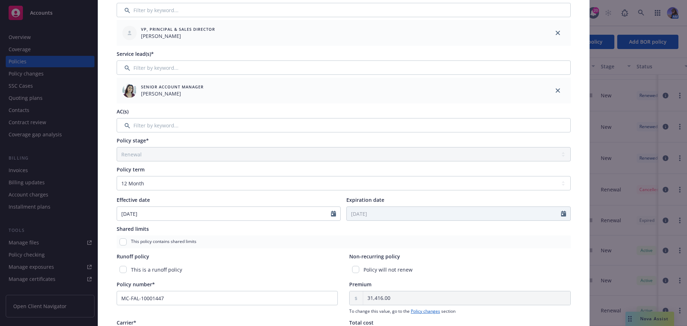
scroll to position [179, 0]
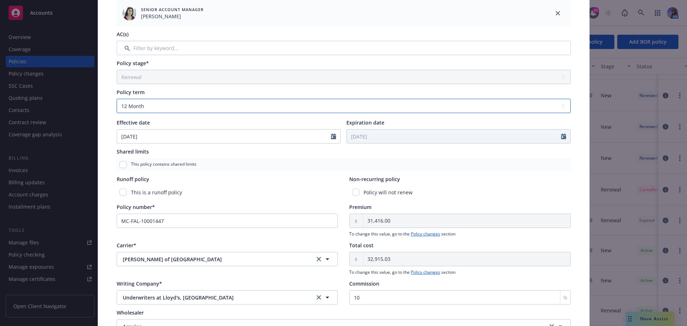
click at [169, 105] on select "Select policy term 12 Month 6 Month 4 Month 3 Month 2 Month 1 Month 36 Month (3…" at bounding box center [344, 106] width 454 height 14
select select "other"
click at [117, 99] on select "Select policy term 12 Month 6 Month 4 Month 3 Month 2 Month 1 Month 36 Month (3…" at bounding box center [344, 106] width 454 height 14
select select "9"
click at [352, 134] on input "Expiration date" at bounding box center [454, 136] width 214 height 14
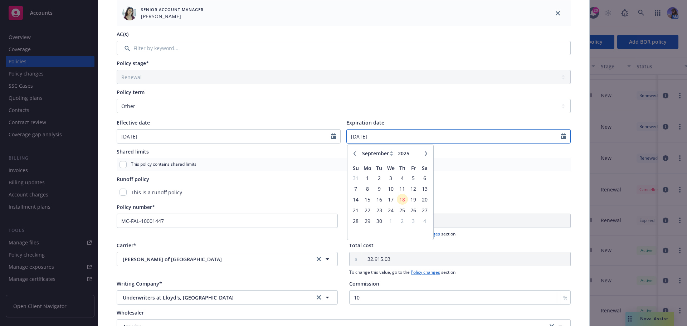
type input "09/28/2025"
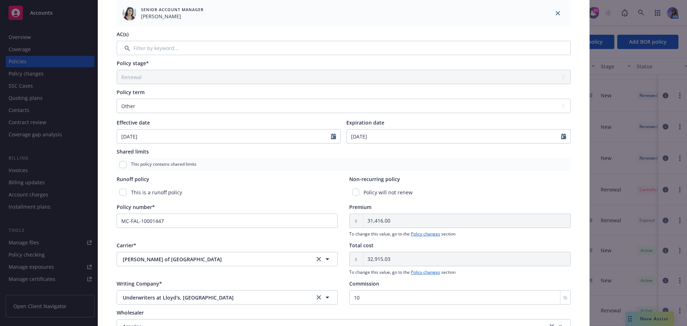
click at [335, 144] on div "Policy type* Stock Throughput Display name Producer(s)* VP, Principal & Sales D…" at bounding box center [343, 124] width 462 height 485
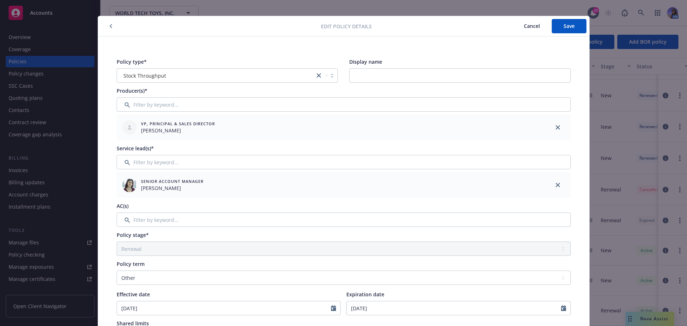
scroll to position [0, 0]
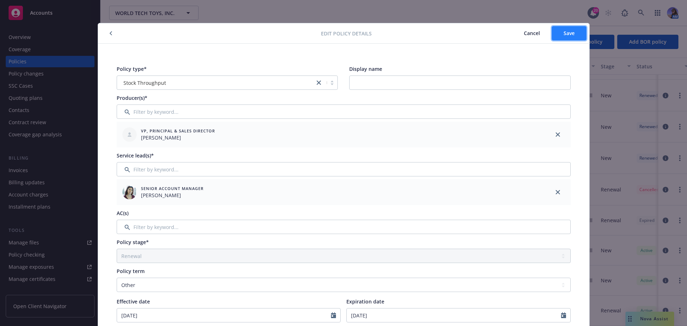
click at [553, 36] on button "Save" at bounding box center [568, 33] width 35 height 14
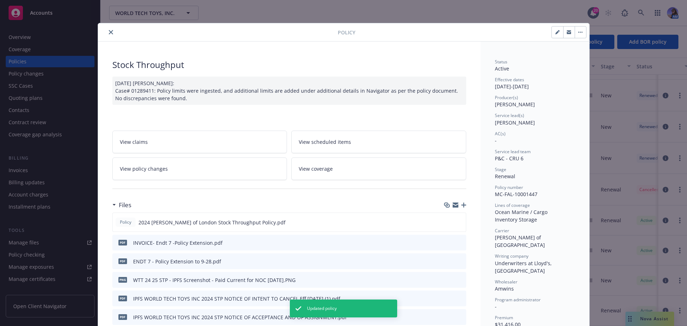
click at [109, 34] on icon "close" at bounding box center [111, 32] width 4 height 4
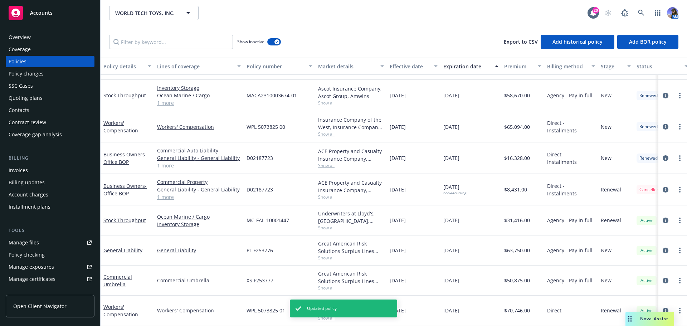
click at [48, 35] on div "Overview" at bounding box center [50, 36] width 83 height 11
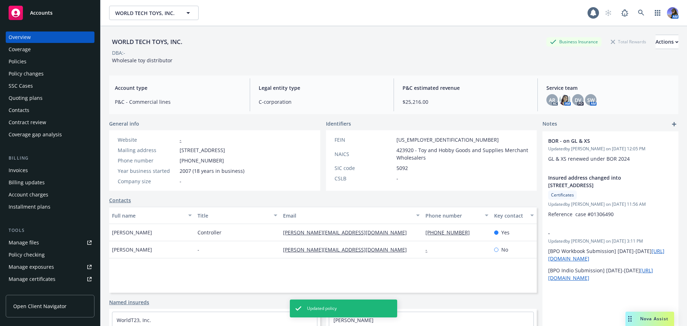
click at [44, 53] on div "Coverage" at bounding box center [50, 49] width 83 height 11
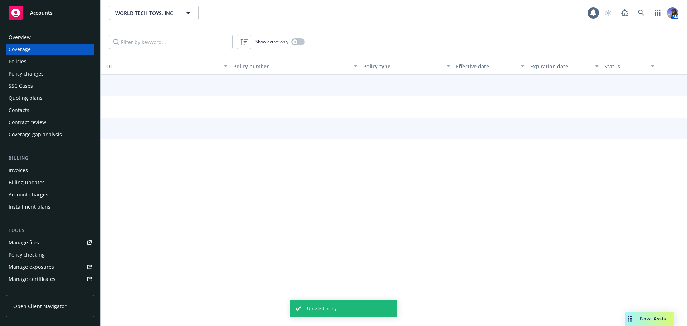
click at [39, 64] on div "Policies" at bounding box center [50, 61] width 83 height 11
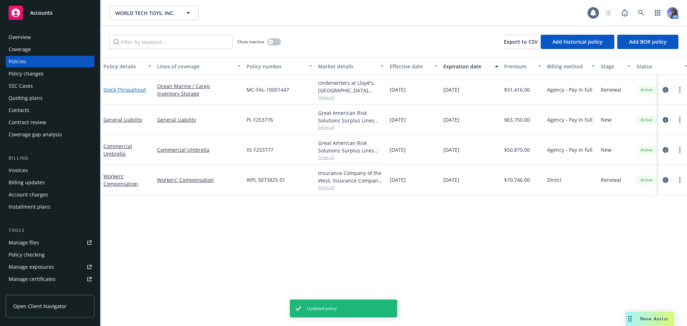
click at [124, 89] on link "Stock Throughput" at bounding box center [124, 89] width 43 height 7
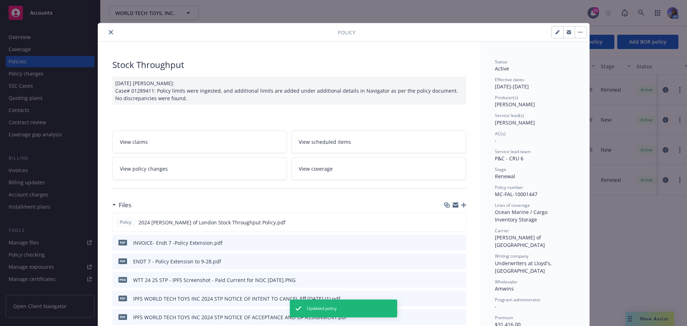
scroll to position [21, 0]
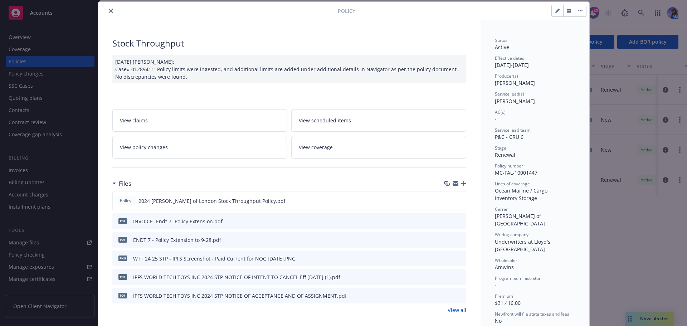
click at [110, 9] on button "close" at bounding box center [111, 10] width 9 height 9
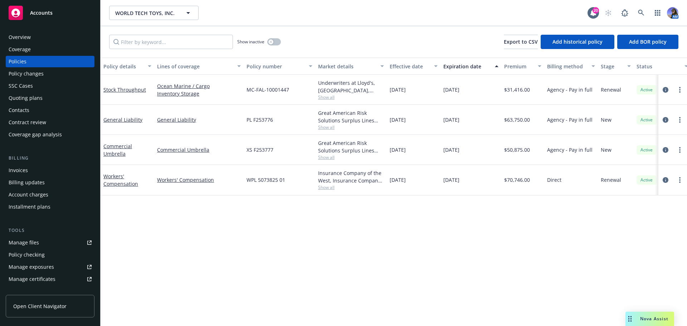
click at [56, 34] on div "Overview" at bounding box center [50, 36] width 83 height 11
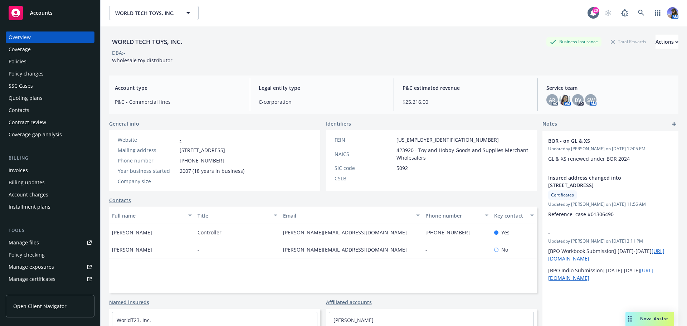
click at [14, 167] on div "Invoices" at bounding box center [18, 169] width 19 height 11
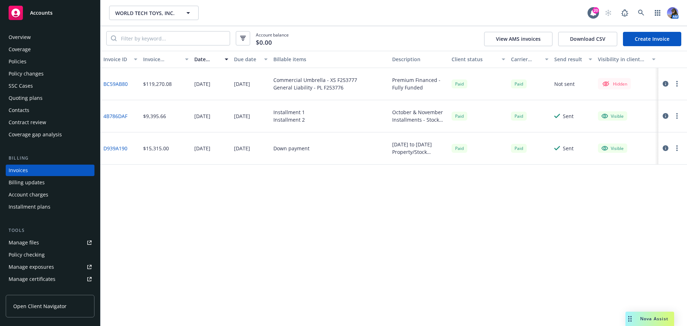
click at [635, 41] on link "Create Invoice" at bounding box center [652, 39] width 58 height 14
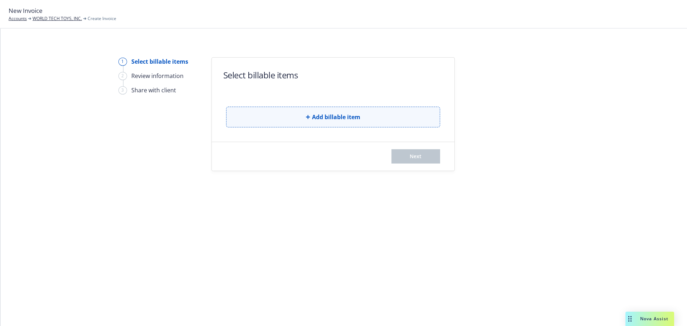
click at [279, 109] on button "Add billable item" at bounding box center [333, 117] width 214 height 21
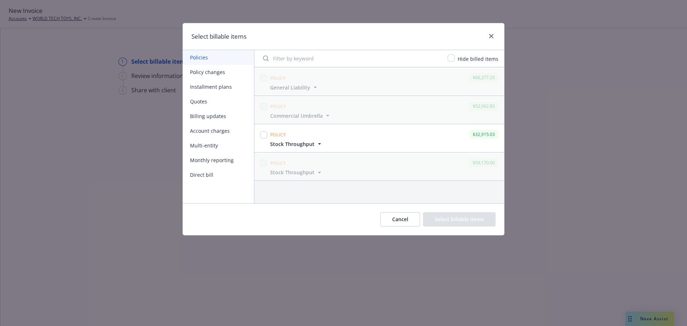
click at [301, 139] on div "Policy $32,915.03 Stock Throughput" at bounding box center [384, 137] width 231 height 19
click at [304, 142] on span "Stock Throughput" at bounding box center [292, 144] width 44 height 8
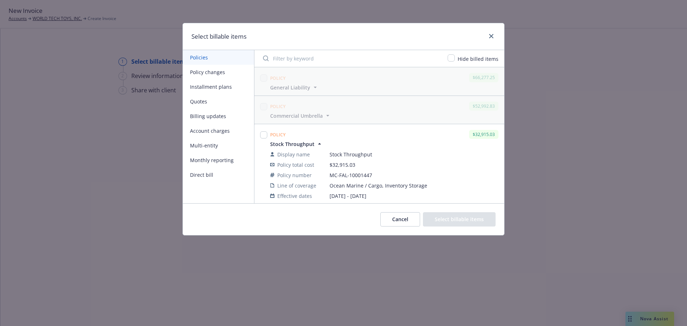
click at [305, 142] on span "Stock Throughput" at bounding box center [292, 144] width 44 height 8
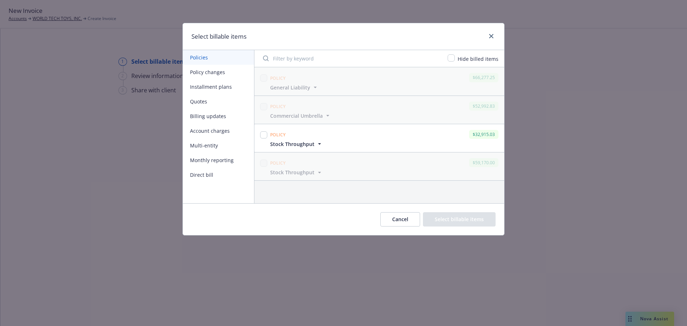
click at [219, 72] on button "Policy changes" at bounding box center [218, 72] width 71 height 15
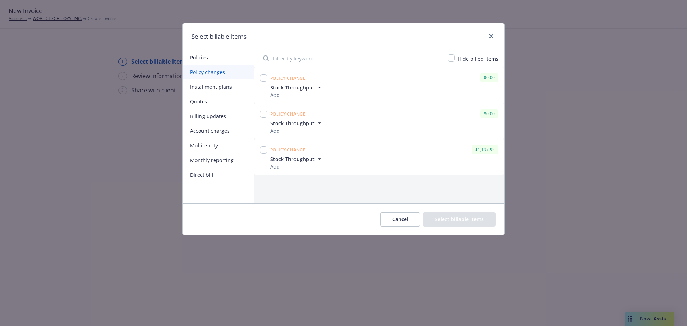
click at [305, 155] on span "Stock Throughput" at bounding box center [292, 159] width 44 height 8
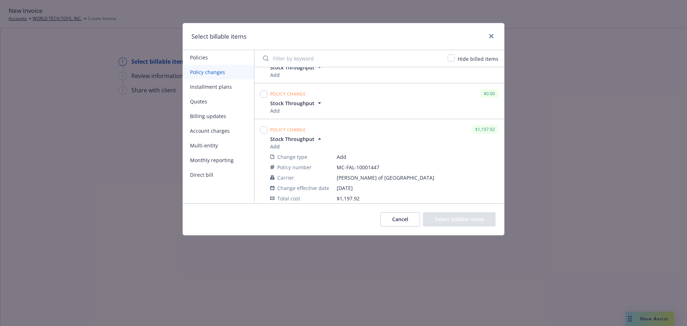
scroll to position [29, 0]
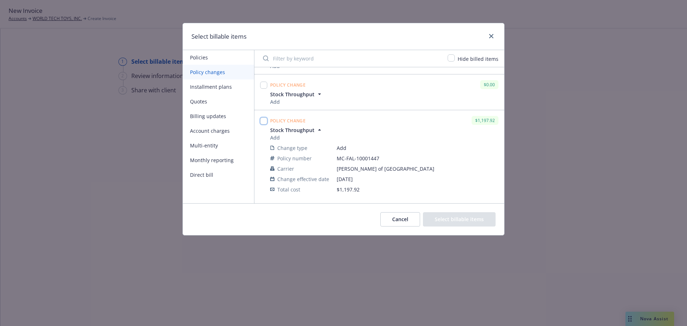
click at [266, 121] on input "checkbox" at bounding box center [263, 120] width 7 height 7
checkbox input "true"
click at [445, 214] on button "Select billable items" at bounding box center [459, 219] width 73 height 14
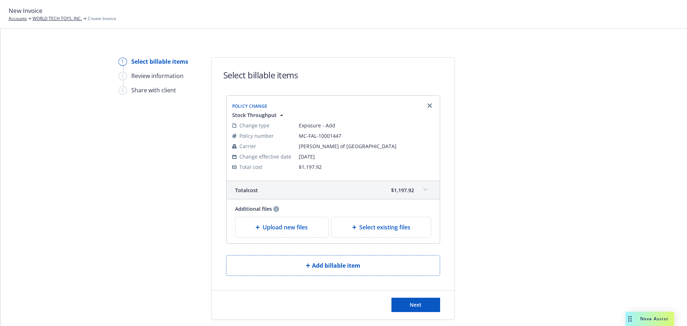
click at [422, 191] on span at bounding box center [424, 189] width 11 height 11
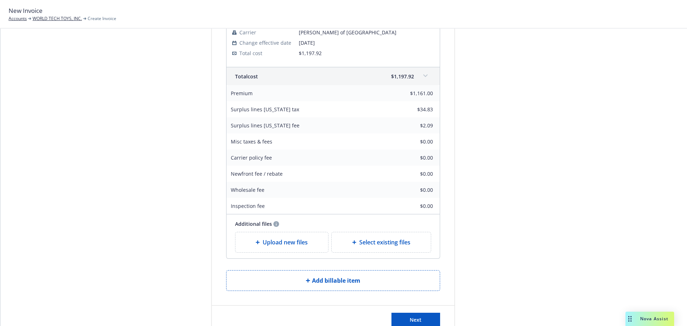
scroll to position [0, 0]
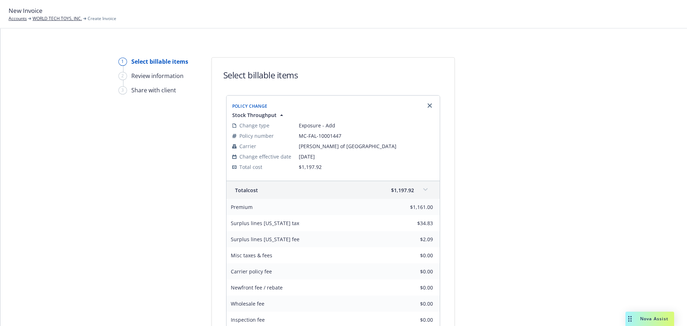
click at [423, 191] on icon at bounding box center [425, 189] width 4 height 3
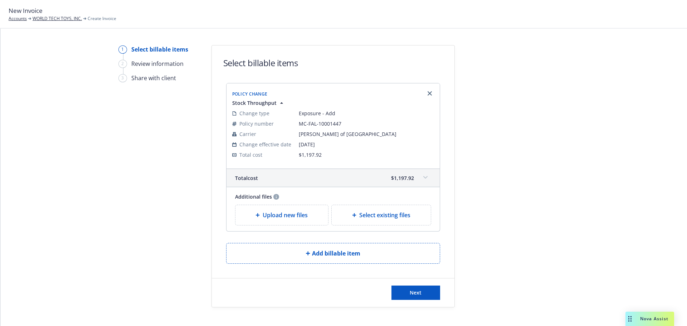
scroll to position [22, 0]
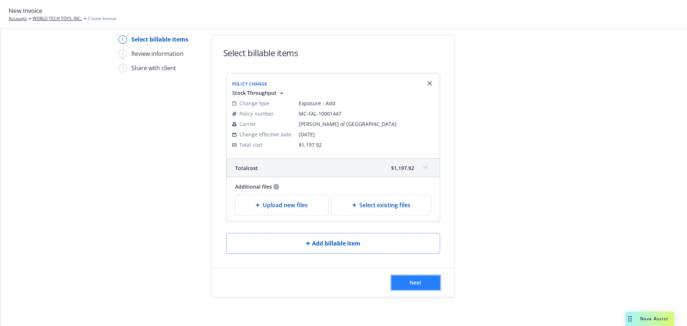
drag, startPoint x: 417, startPoint y: 281, endPoint x: 421, endPoint y: 279, distance: 4.7
click at [421, 279] on button "Next" at bounding box center [415, 282] width 49 height 14
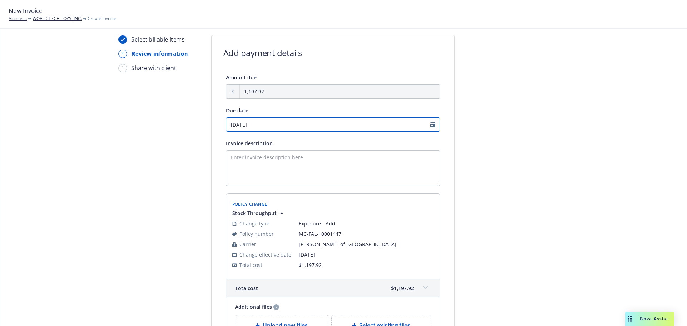
click at [250, 127] on input "10/02/2025" at bounding box center [333, 124] width 214 height 14
select select "October"
select select "2025"
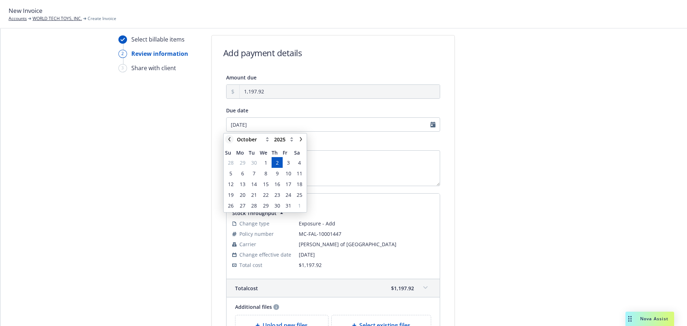
click at [232, 138] on link "chevronLeft" at bounding box center [229, 139] width 9 height 9
select select "September"
click at [291, 194] on span "26" at bounding box center [288, 195] width 6 height 8
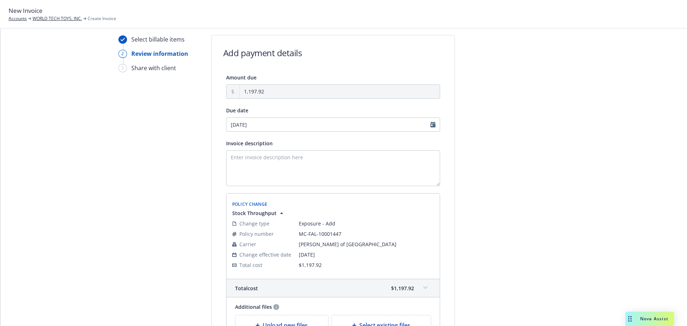
type input "09/26/2025"
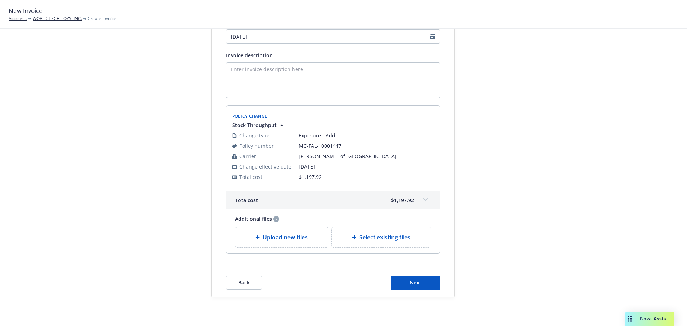
scroll to position [3, 0]
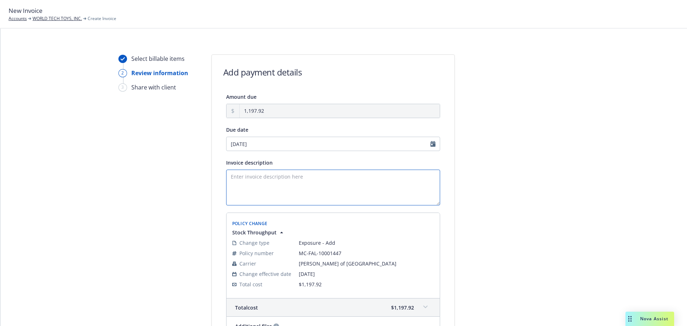
click at [270, 176] on textarea "Invoice description" at bounding box center [333, 188] width 214 height 36
type textarea "POLICY Extension to 9/28/25."
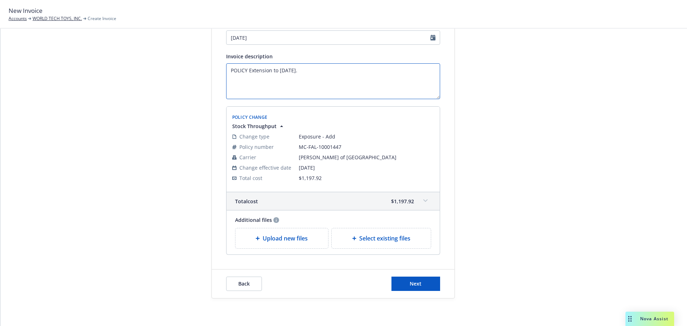
scroll to position [110, 0]
click at [407, 276] on button "Next" at bounding box center [415, 282] width 49 height 14
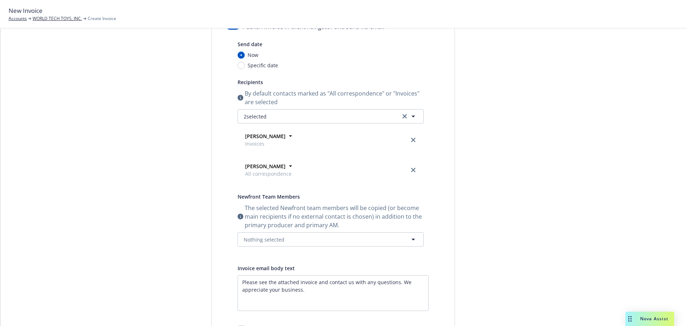
scroll to position [3, 0]
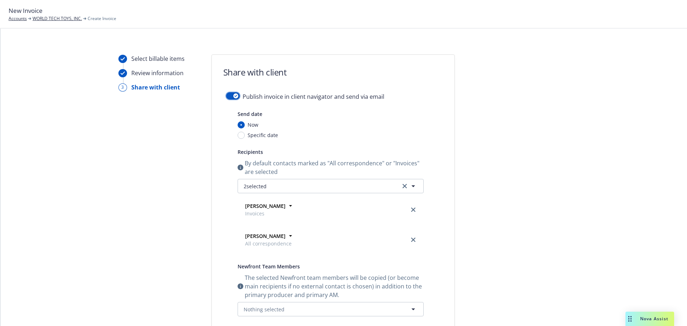
click at [230, 93] on button "button" at bounding box center [233, 95] width 14 height 7
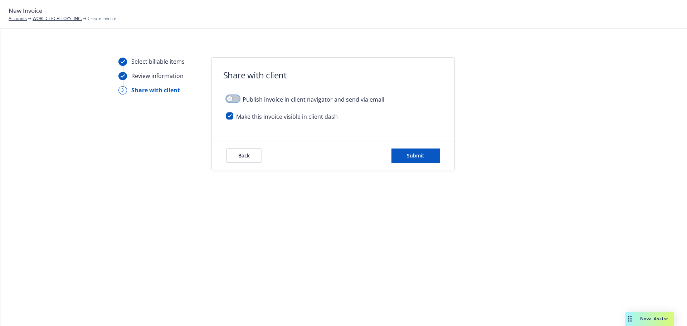
scroll to position [0, 0]
click at [422, 157] on span "Submit" at bounding box center [416, 155] width 18 height 7
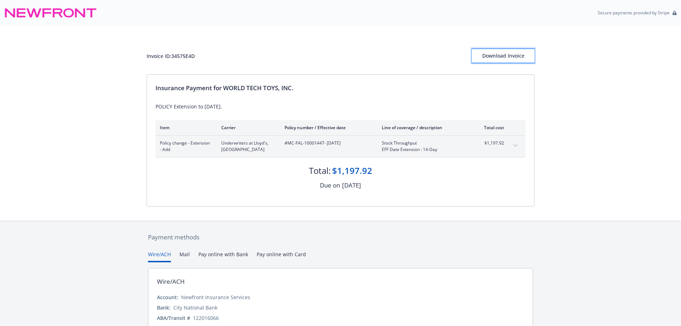
click at [519, 56] on div "Download Invoice" at bounding box center [503, 56] width 63 height 14
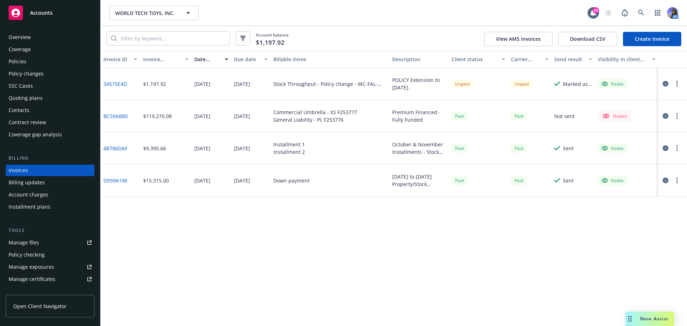
click at [661, 83] on button "button" at bounding box center [665, 83] width 9 height 9
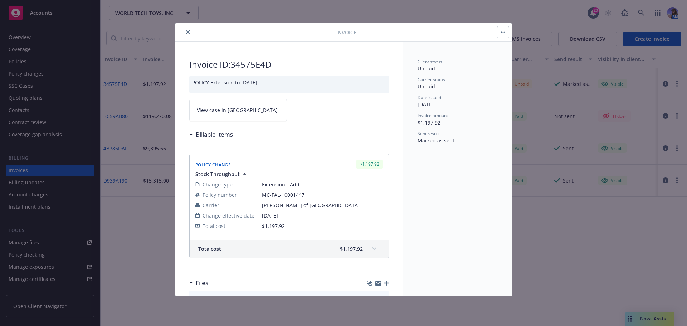
click at [499, 31] on button "button" at bounding box center [502, 31] width 11 height 11
click at [186, 31] on icon "close" at bounding box center [188, 32] width 4 height 4
